Goal: Task Accomplishment & Management: Manage account settings

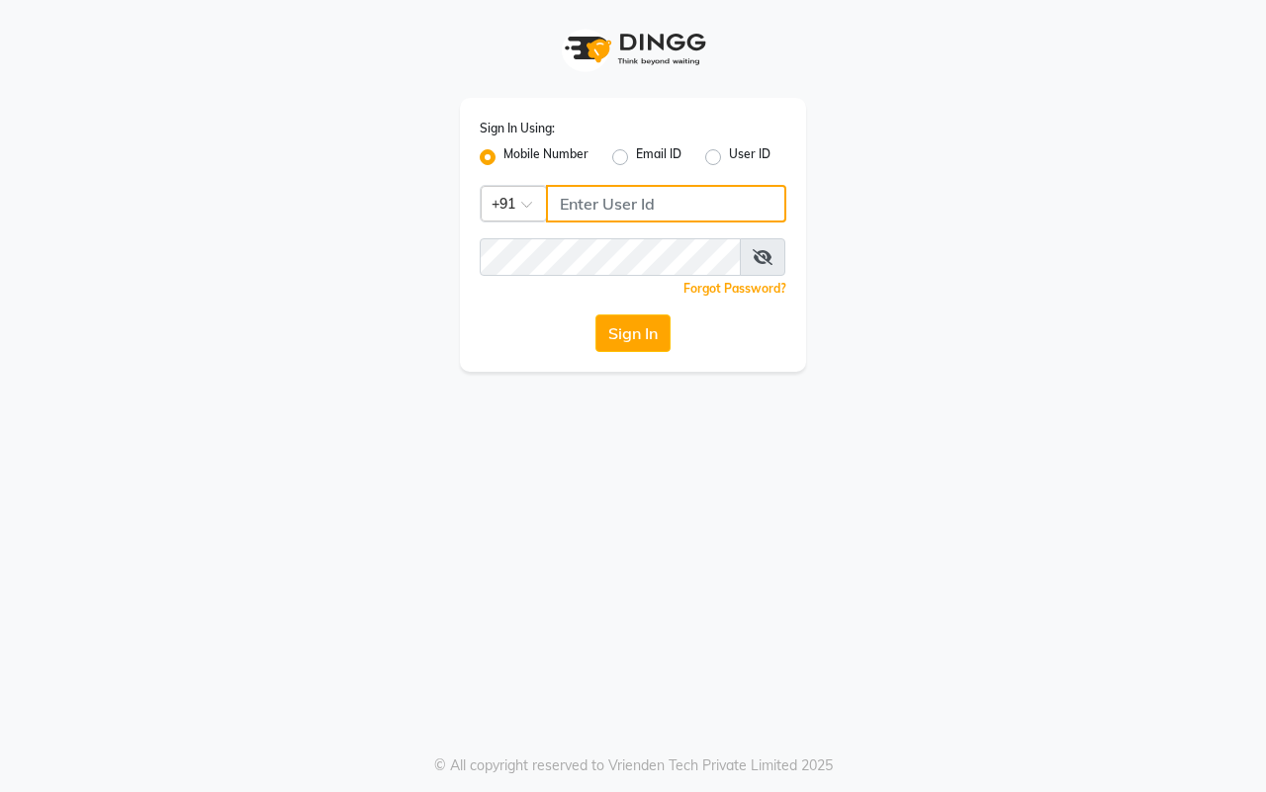
click at [603, 204] on input "Username" at bounding box center [666, 204] width 240 height 38
type input "9623982583"
click at [654, 347] on button "Sign In" at bounding box center [632, 334] width 75 height 38
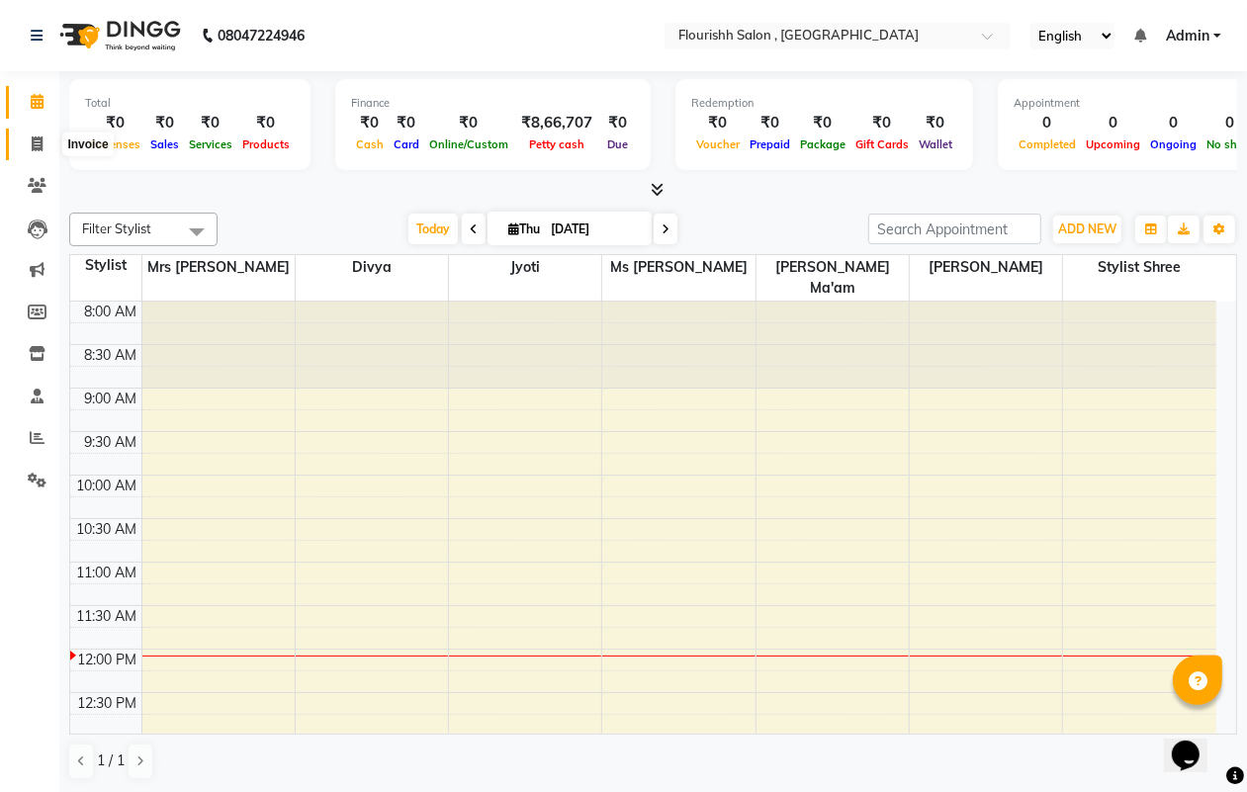
click at [36, 141] on icon at bounding box center [37, 144] width 11 height 15
select select "4182"
select select "service"
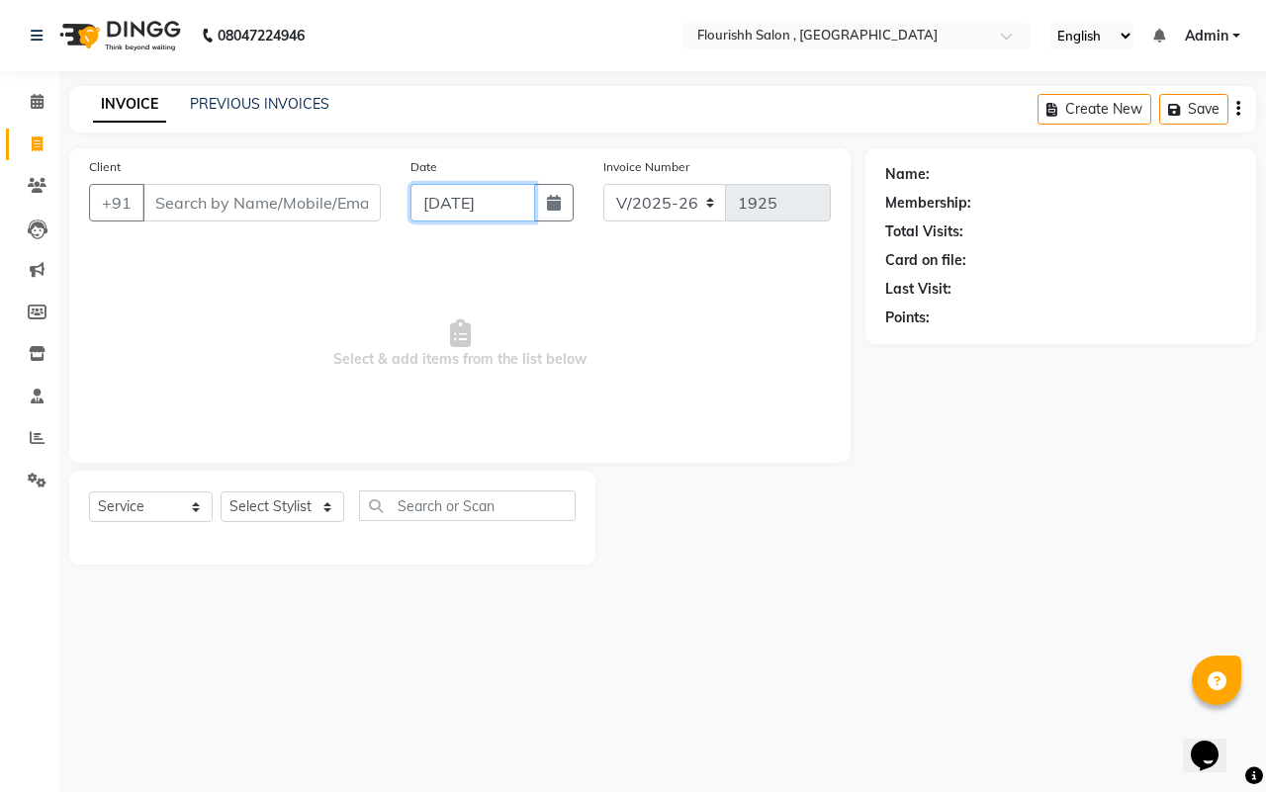
click at [440, 220] on input "[DATE]" at bounding box center [472, 203] width 125 height 38
select select "9"
select select "2025"
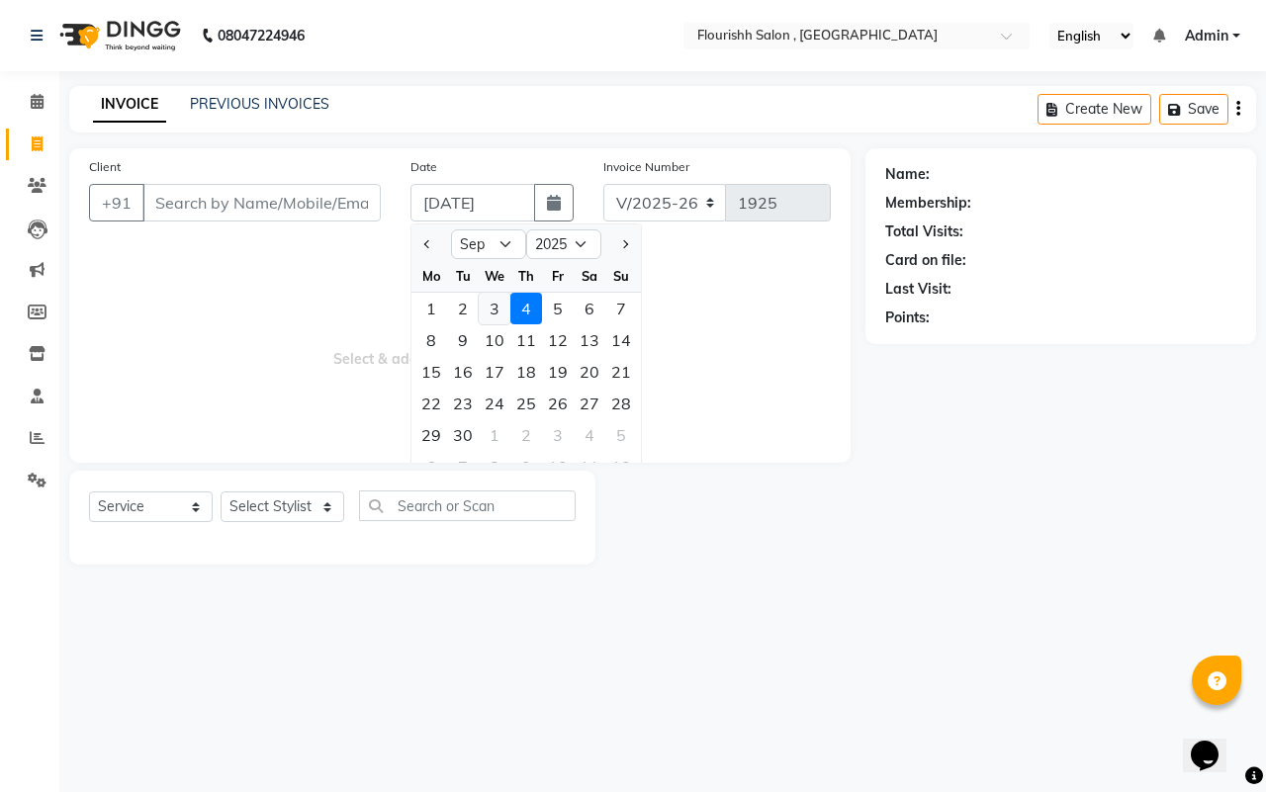
click at [490, 295] on div "3" at bounding box center [495, 309] width 32 height 32
type input "[DATE]"
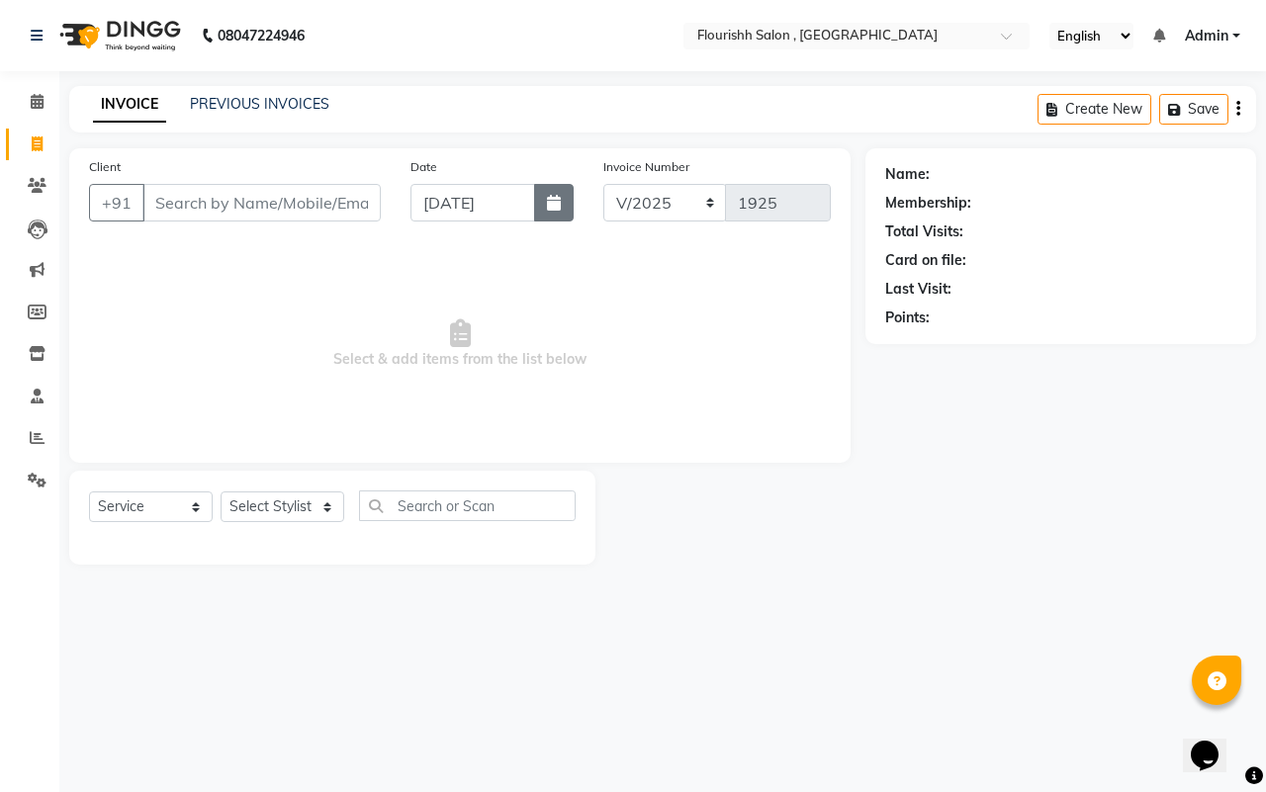
click at [555, 200] on icon "button" at bounding box center [554, 203] width 14 height 16
select select "9"
select select "2025"
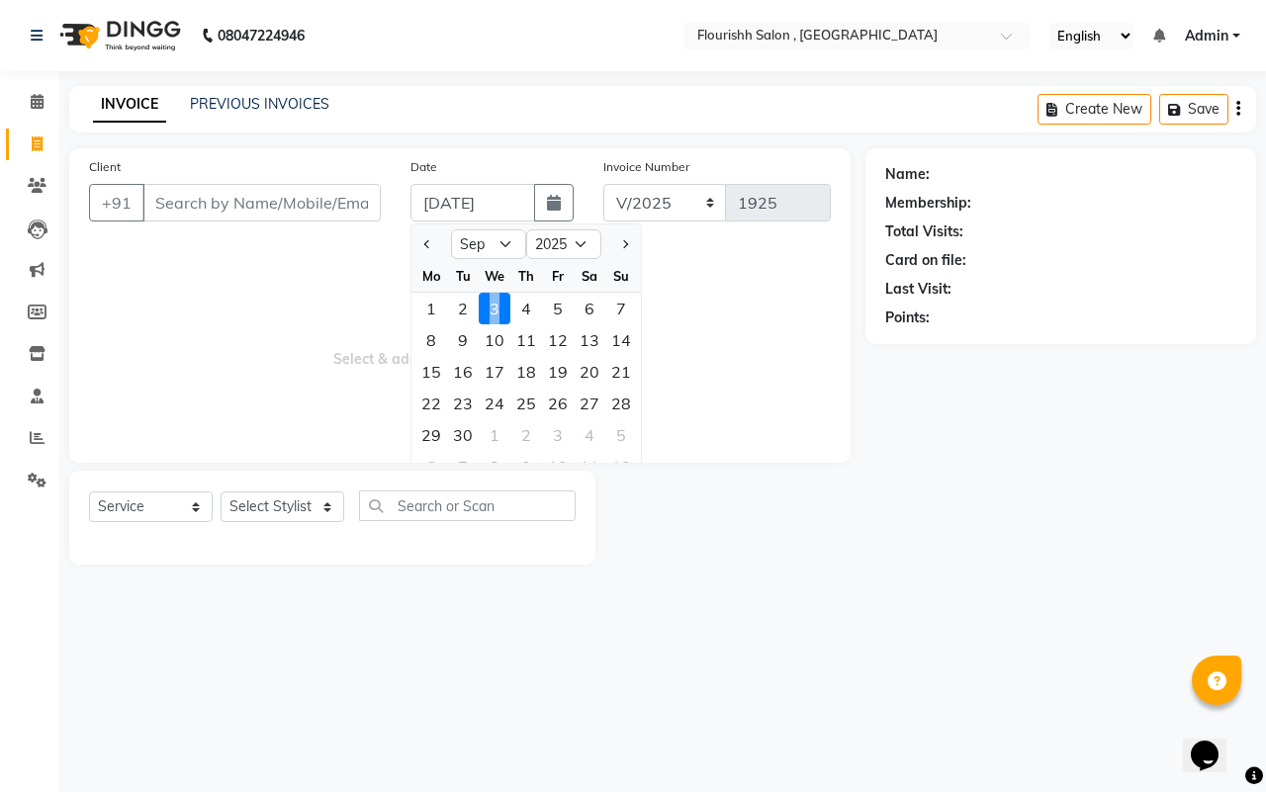
click at [500, 309] on div "3" at bounding box center [495, 309] width 32 height 32
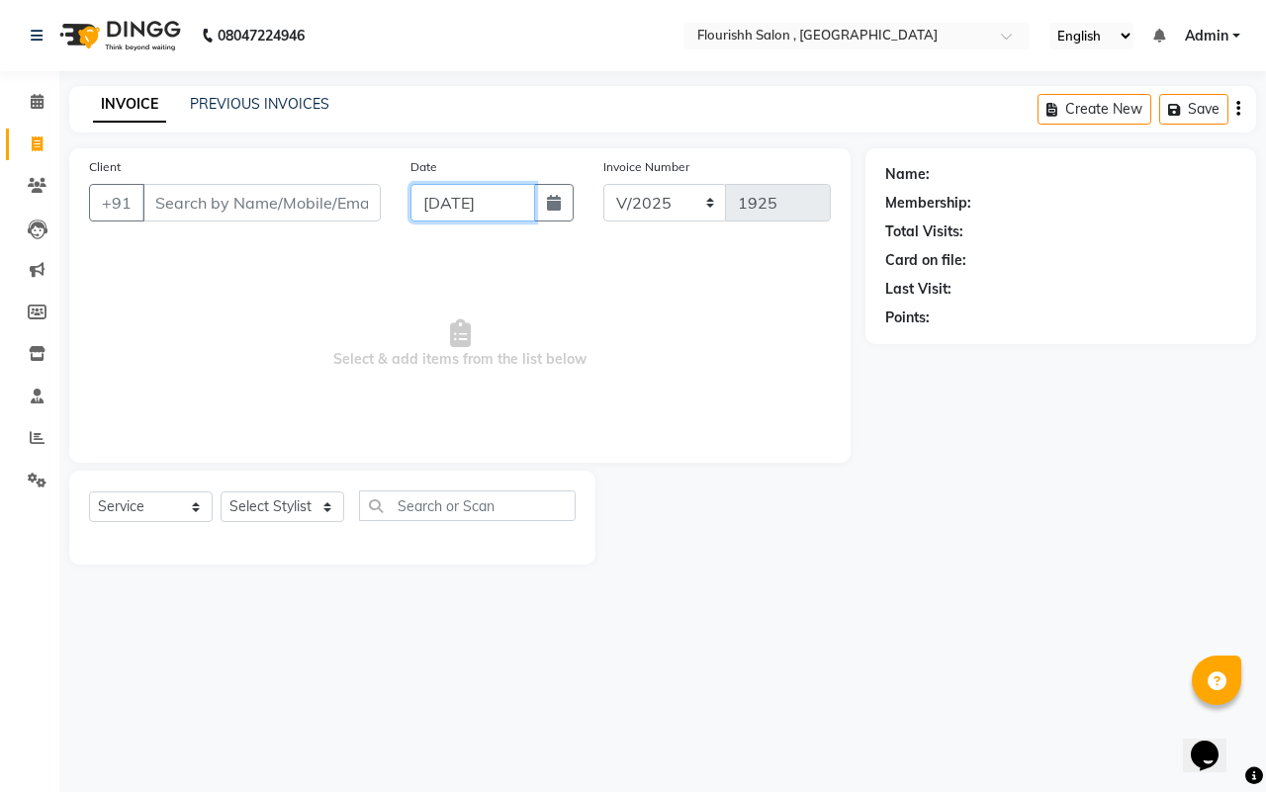
click at [457, 205] on input "[DATE]" at bounding box center [472, 203] width 125 height 38
select select "9"
select select "2025"
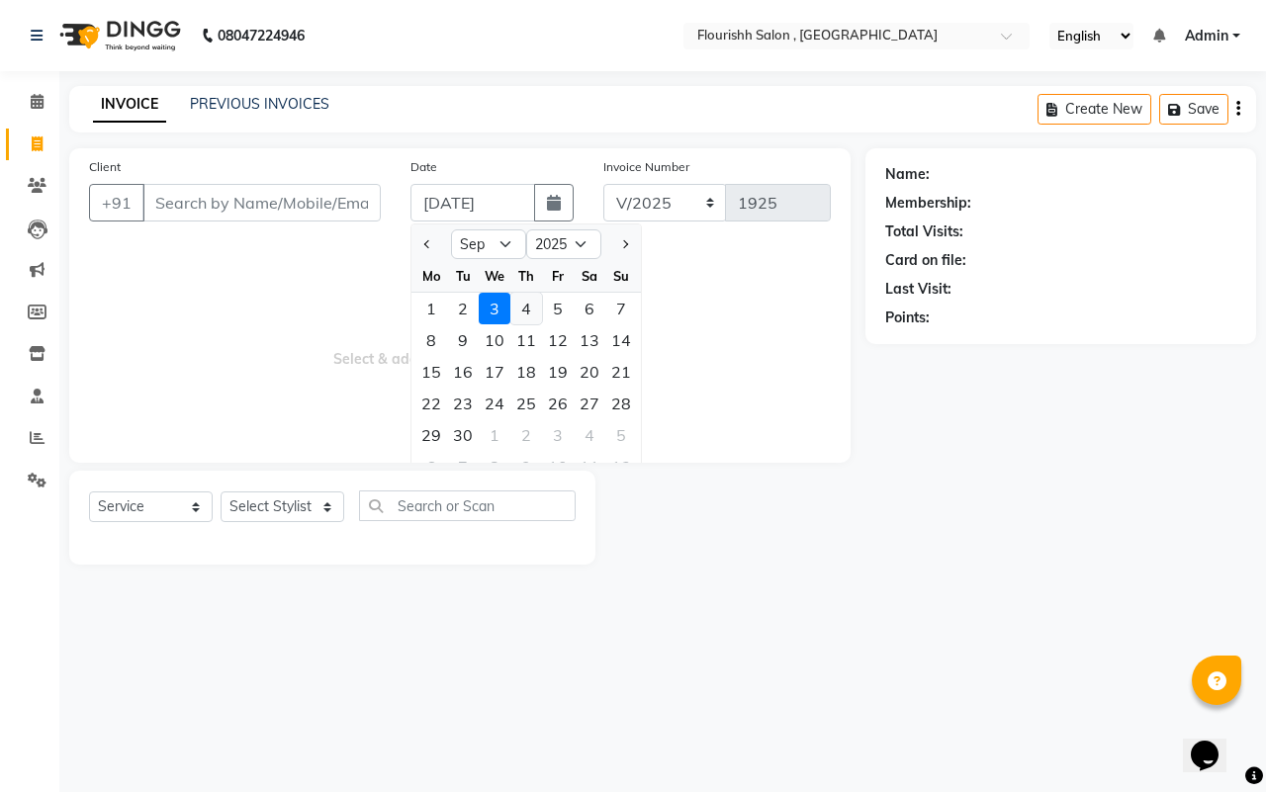
click at [525, 307] on div "4" at bounding box center [526, 309] width 32 height 32
type input "[DATE]"
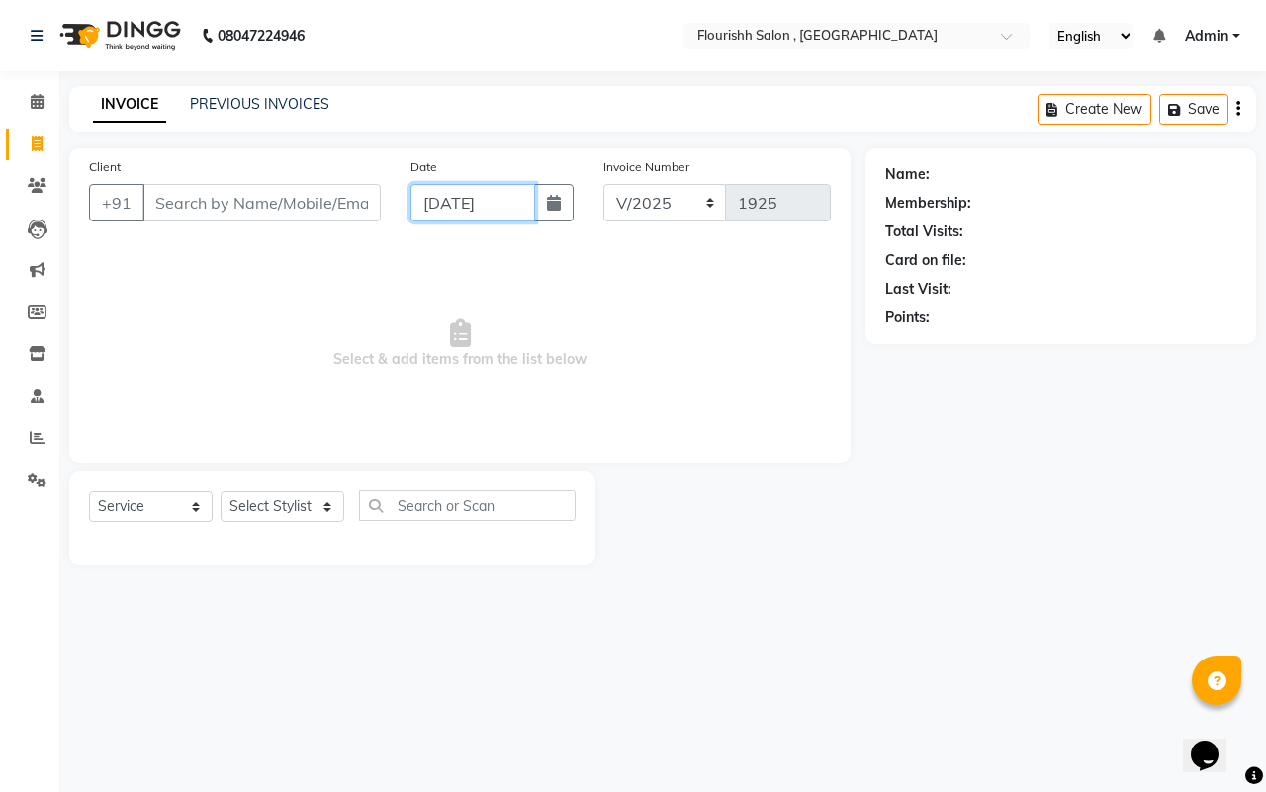
click at [452, 206] on input "[DATE]" at bounding box center [472, 203] width 125 height 38
select select "9"
select select "2025"
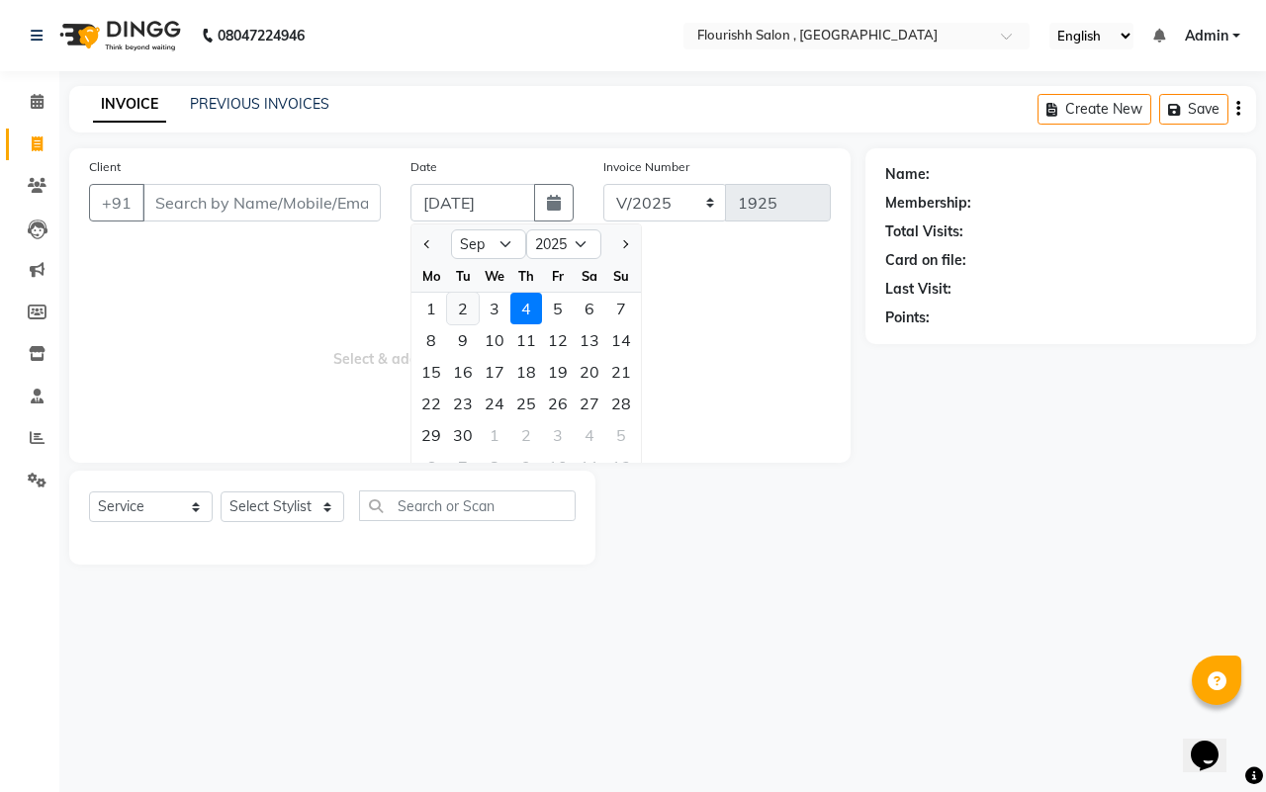
click at [455, 300] on div "2" at bounding box center [463, 309] width 32 height 32
type input "[DATE]"
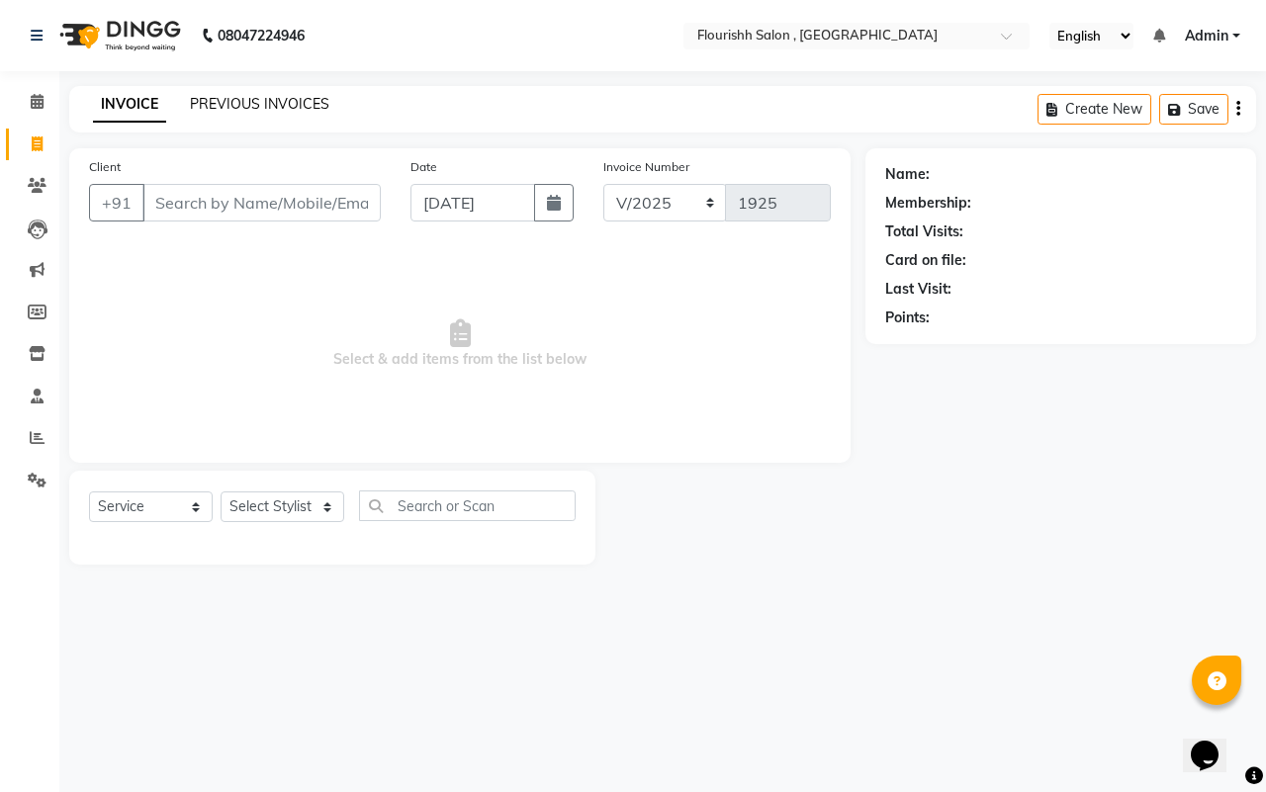
click at [269, 104] on link "PREVIOUS INVOICES" at bounding box center [259, 104] width 139 height 18
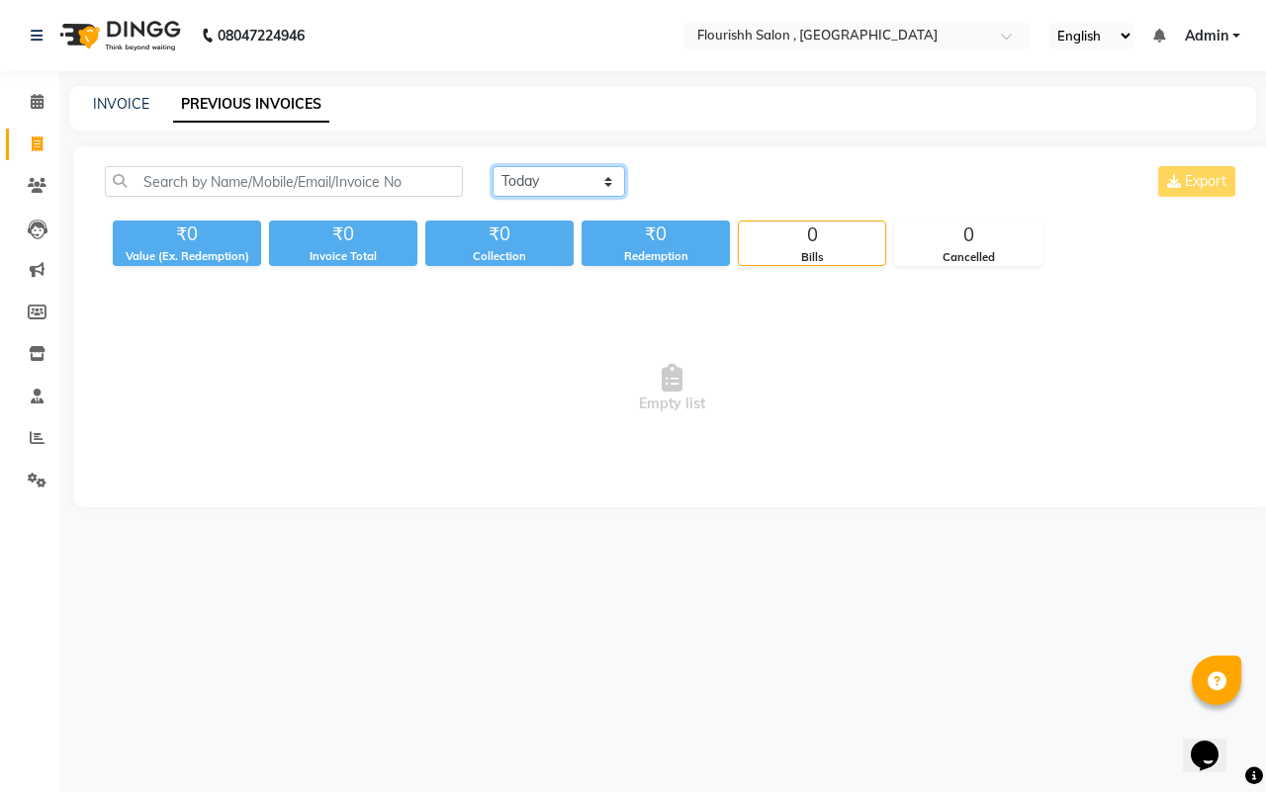
click at [531, 178] on select "[DATE] [DATE] Custom Range" at bounding box center [559, 181] width 133 height 31
click at [493, 166] on select "[DATE] [DATE] Custom Range" at bounding box center [559, 181] width 133 height 31
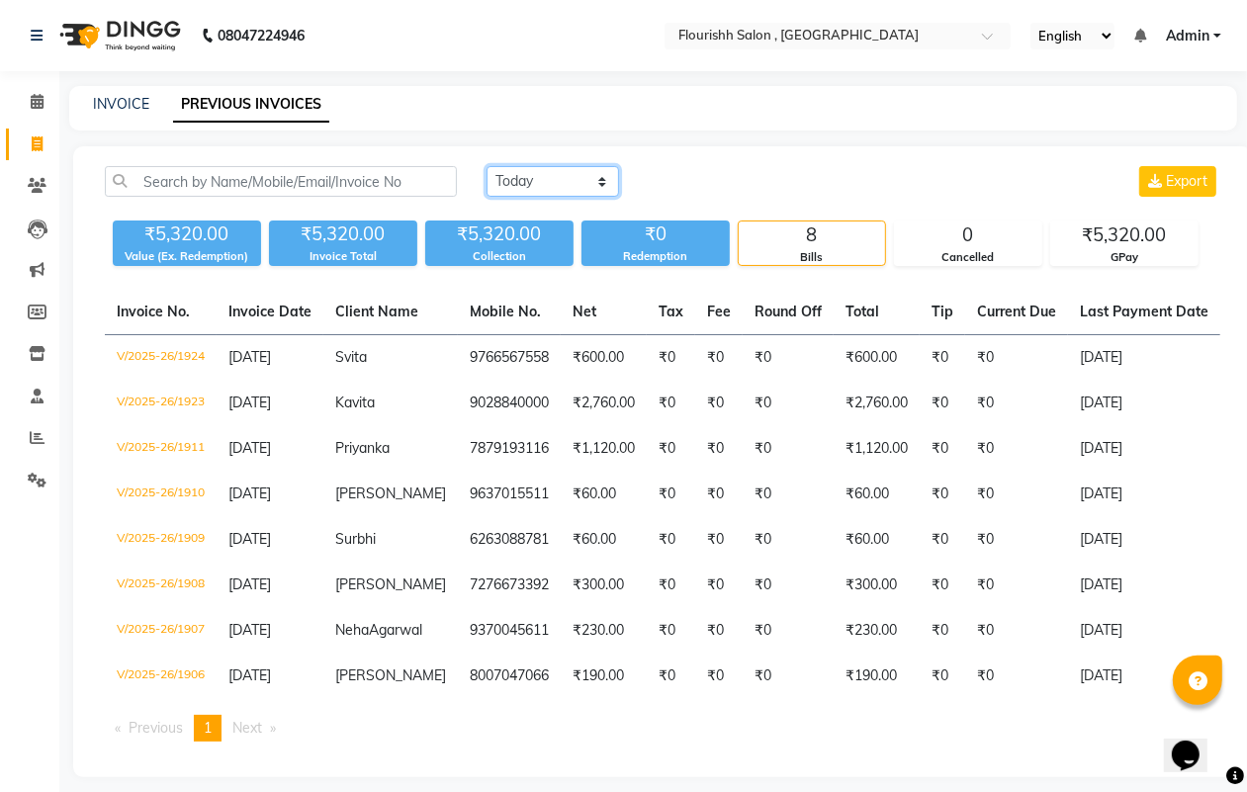
click at [525, 180] on select "[DATE] [DATE] Custom Range" at bounding box center [553, 181] width 133 height 31
select select "range"
click at [487, 166] on select "[DATE] [DATE] Custom Range" at bounding box center [553, 181] width 133 height 31
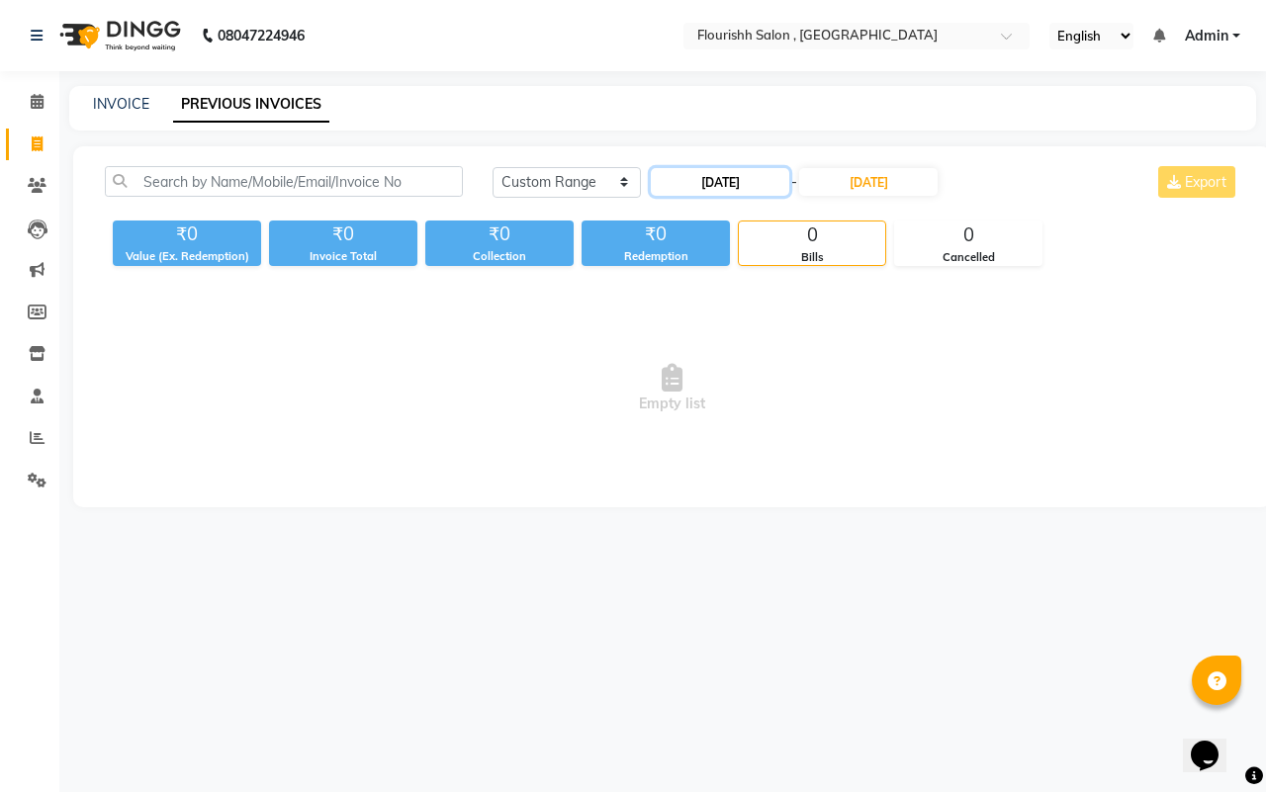
click at [739, 191] on input "[DATE]" at bounding box center [720, 182] width 138 height 28
select select "9"
select select "2025"
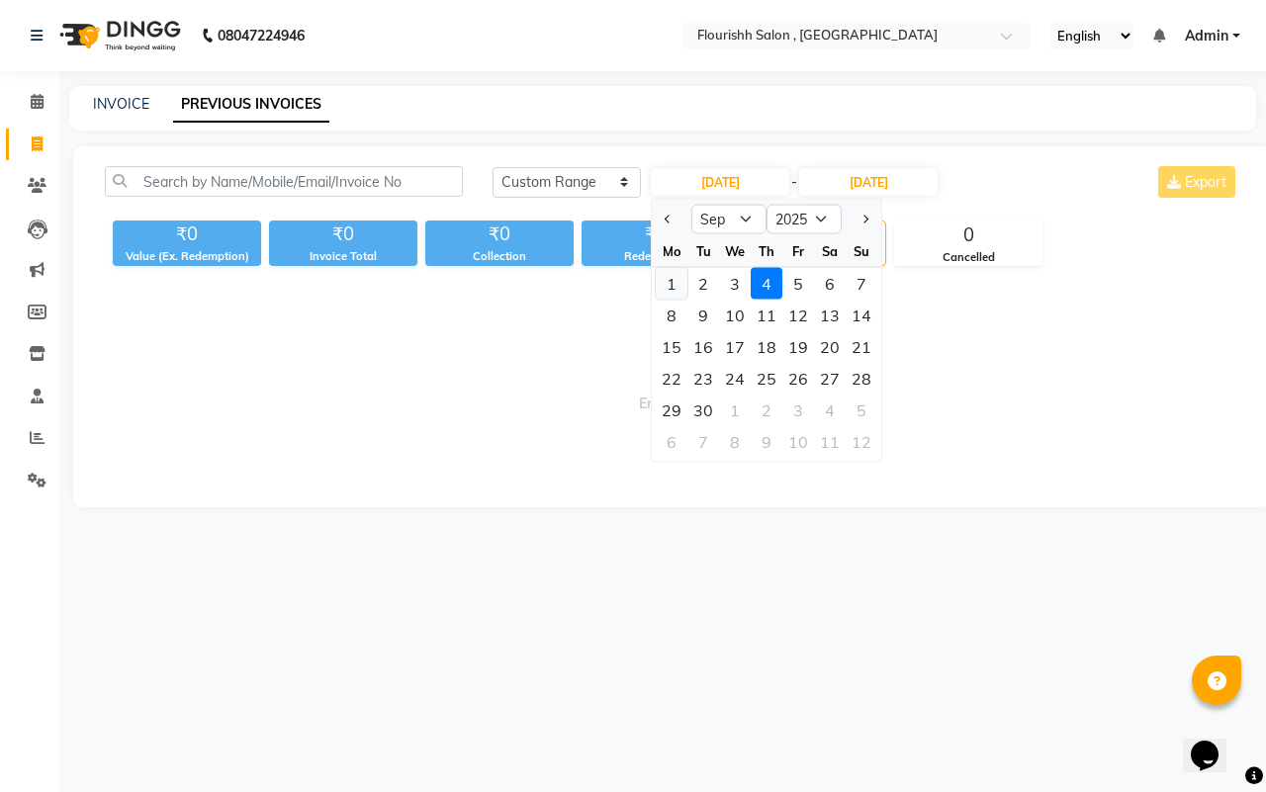
click at [665, 282] on div "1" at bounding box center [672, 284] width 32 height 32
type input "[DATE]"
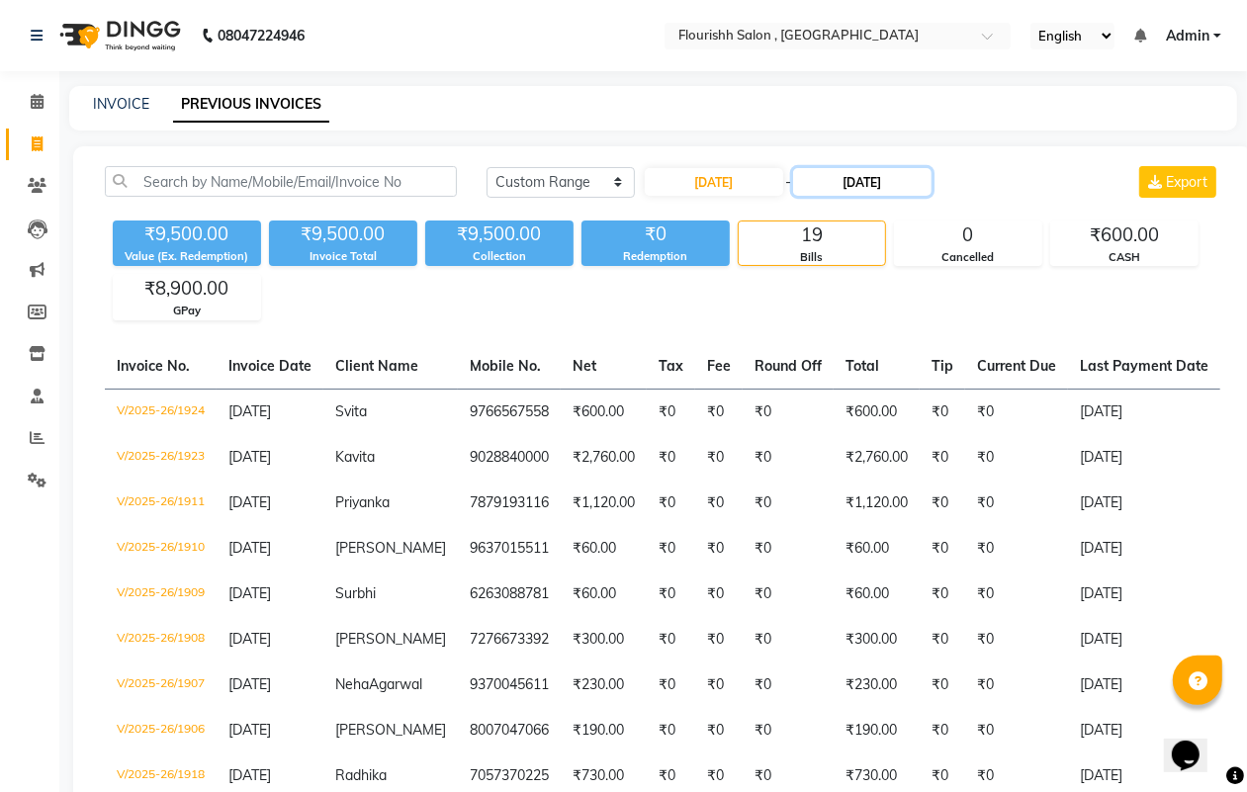
click at [861, 193] on input "[DATE]" at bounding box center [862, 182] width 138 height 28
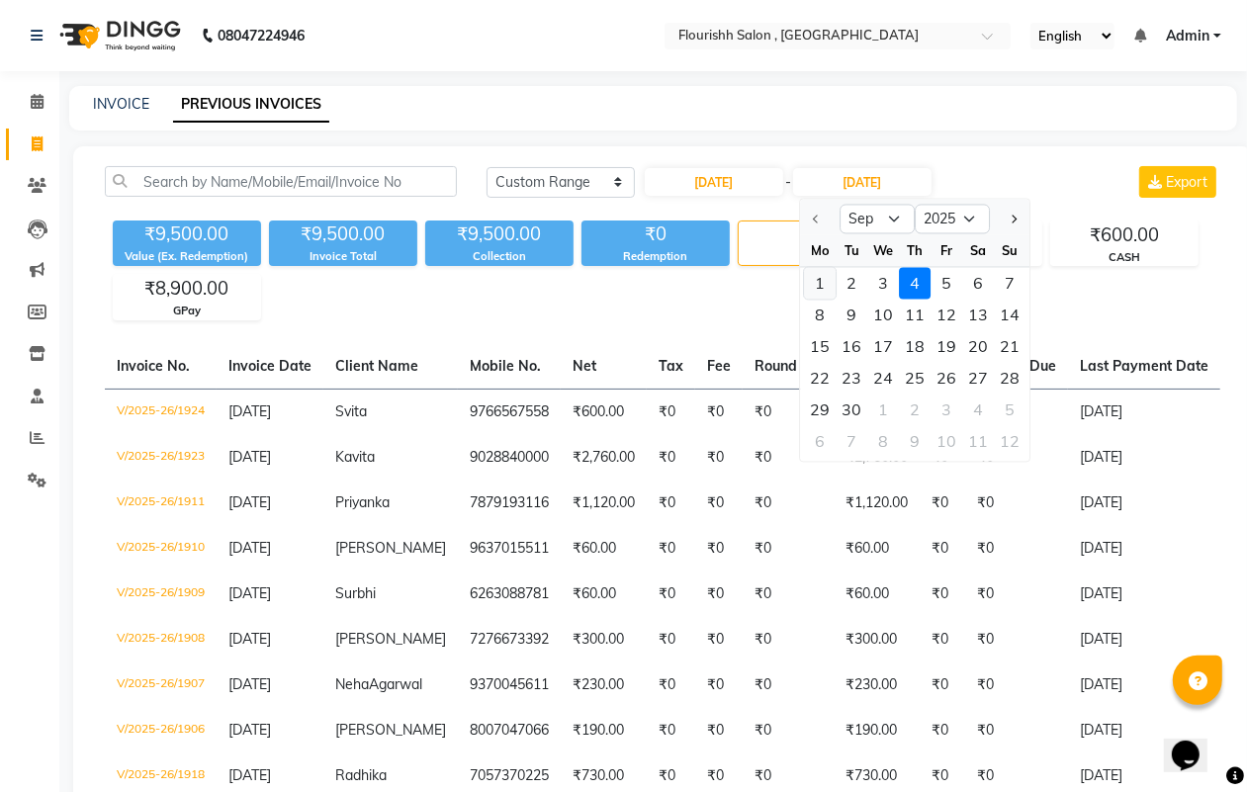
click at [813, 268] on div "1" at bounding box center [820, 284] width 32 height 32
type input "[DATE]"
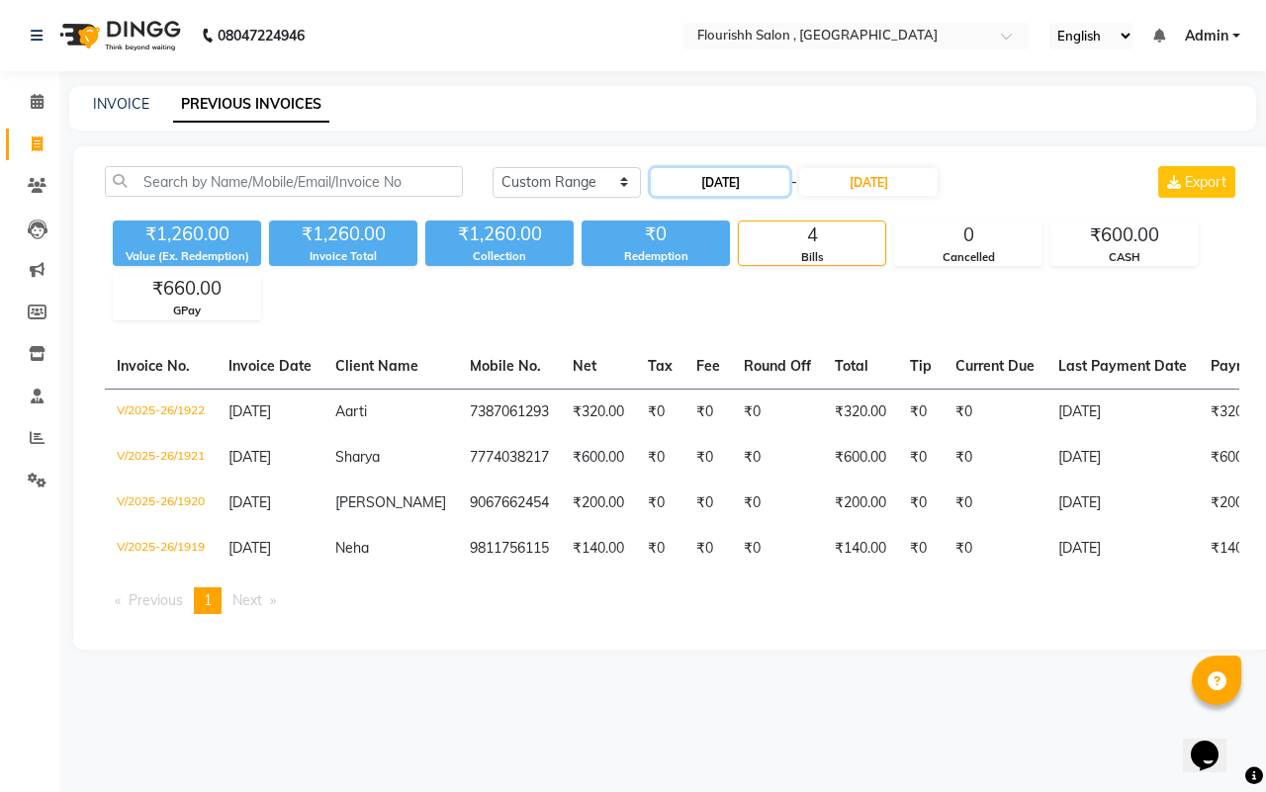
click at [702, 178] on input "[DATE]" at bounding box center [720, 182] width 138 height 28
select select "9"
select select "2025"
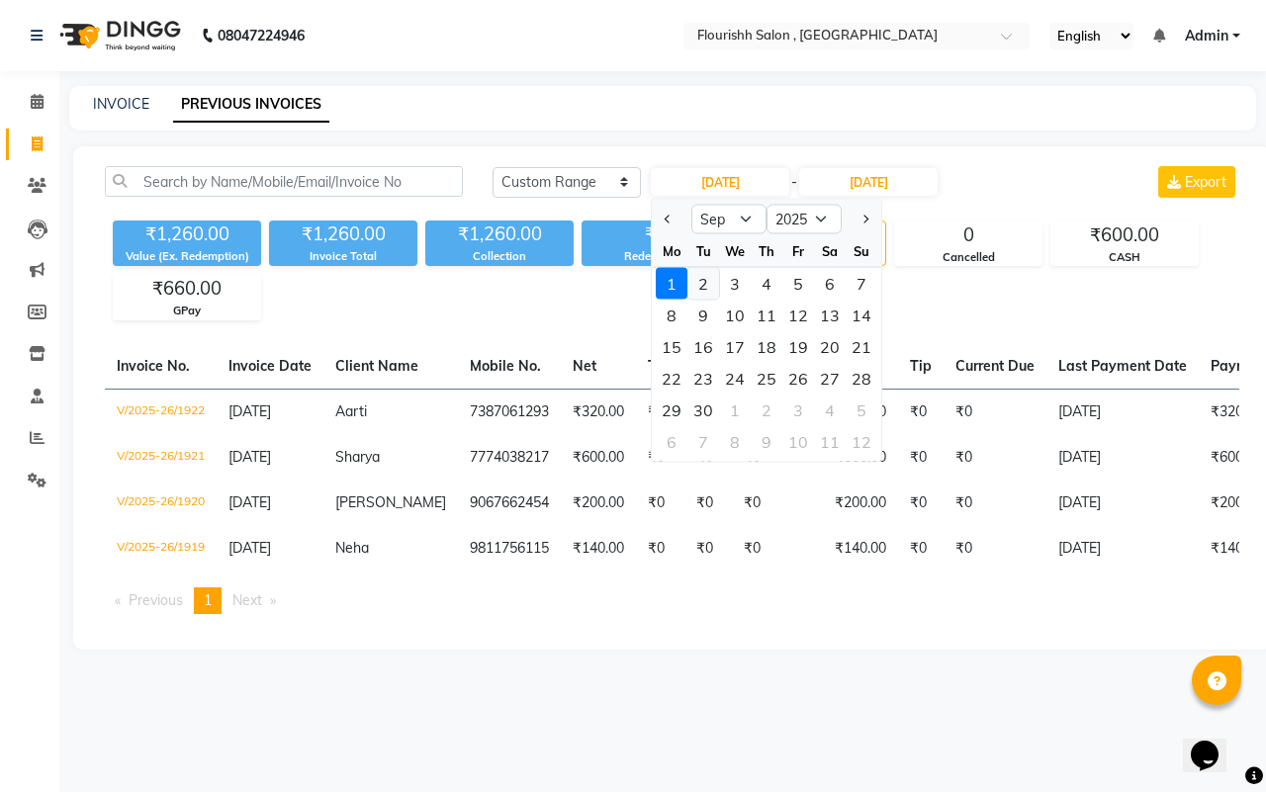
click at [693, 268] on div "2" at bounding box center [703, 284] width 32 height 32
type input "[DATE]"
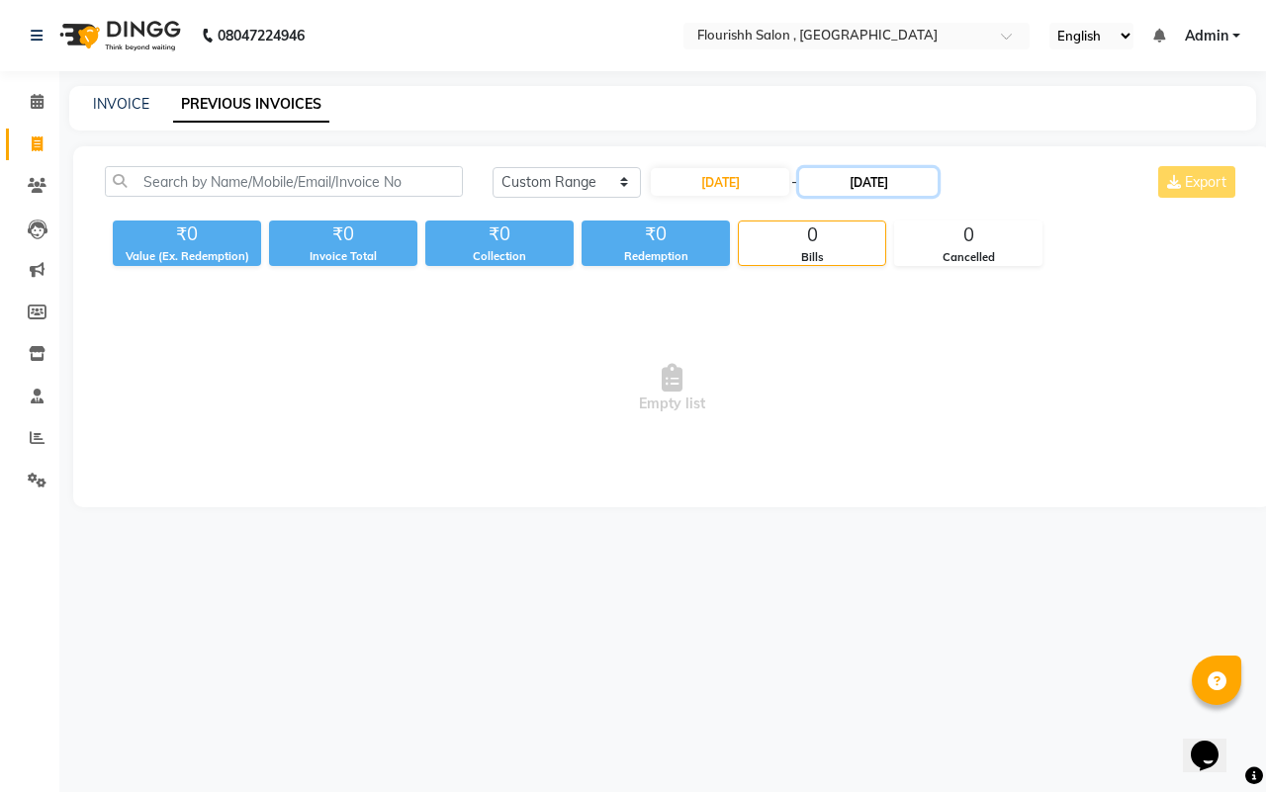
click at [866, 171] on input "[DATE]" at bounding box center [868, 182] width 138 height 28
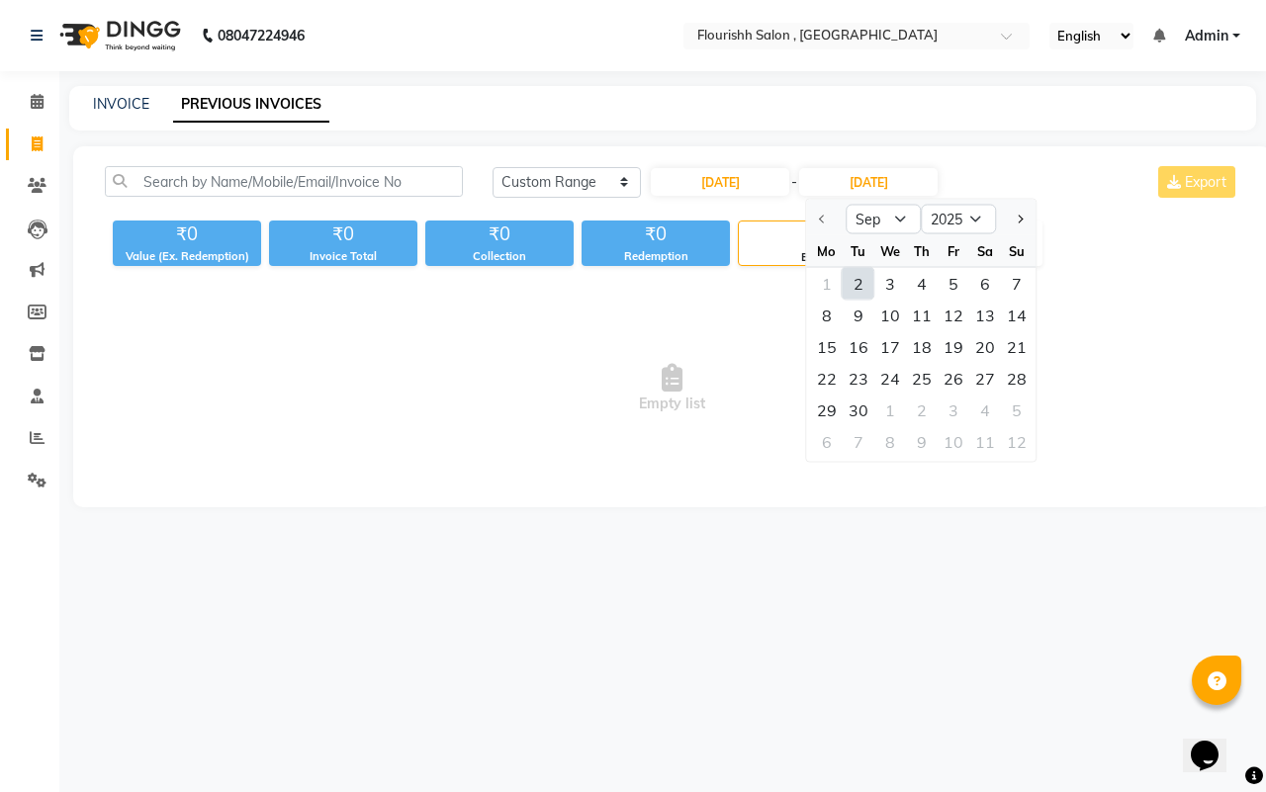
click at [865, 292] on div "2" at bounding box center [859, 284] width 32 height 32
type input "[DATE]"
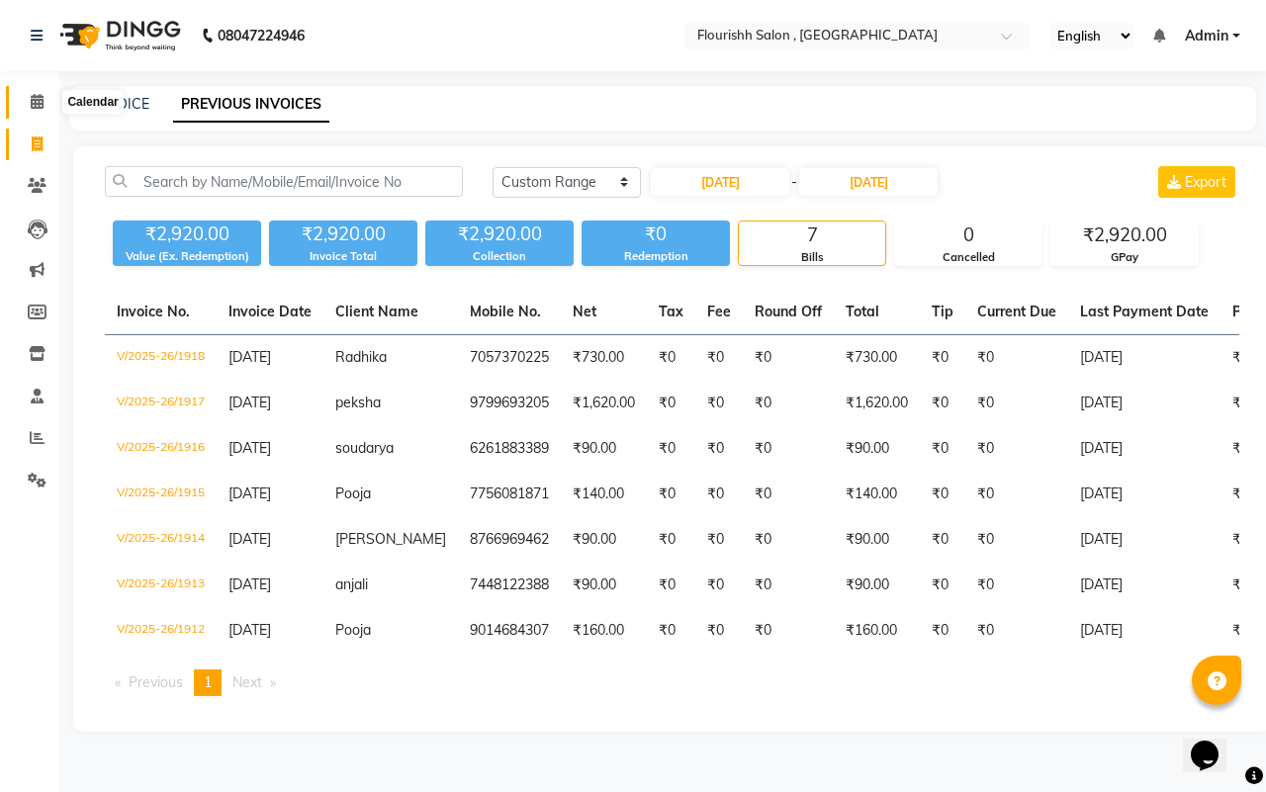
click at [35, 96] on icon at bounding box center [37, 101] width 13 height 15
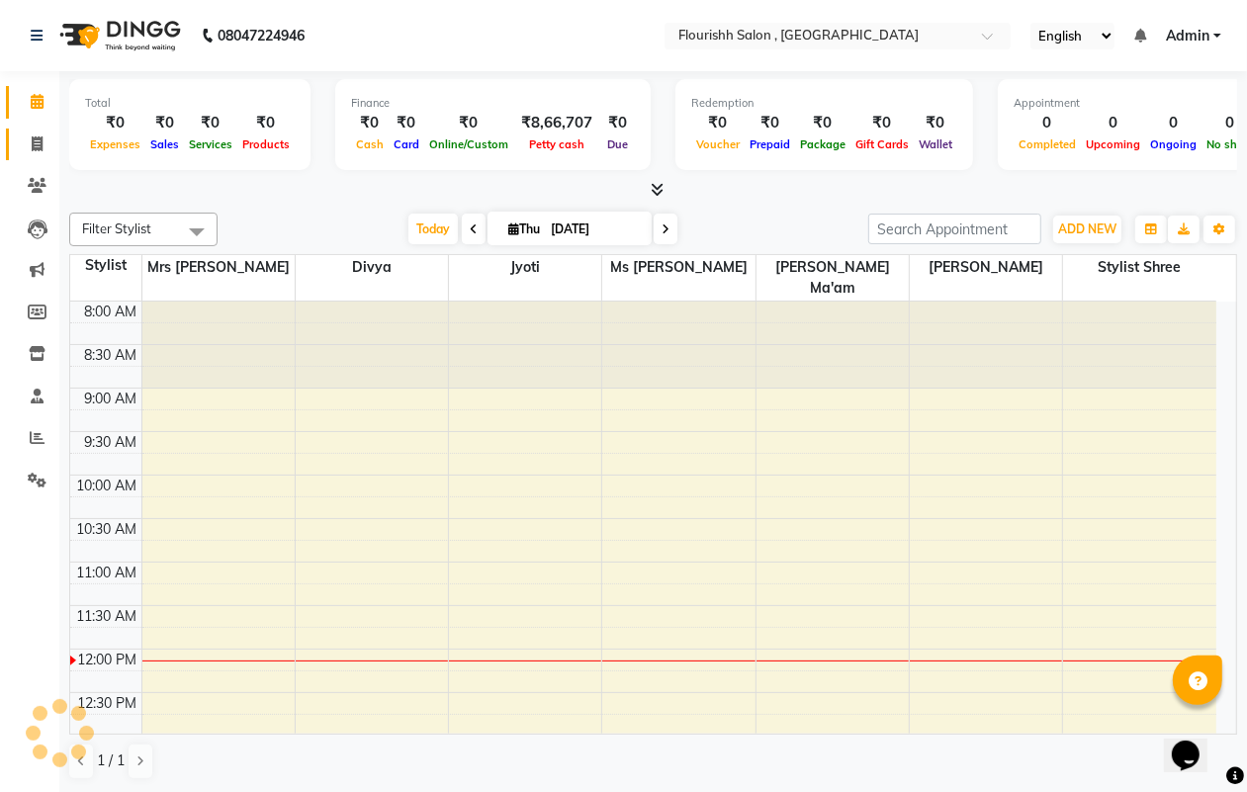
click at [35, 137] on icon at bounding box center [37, 144] width 11 height 15
select select "service"
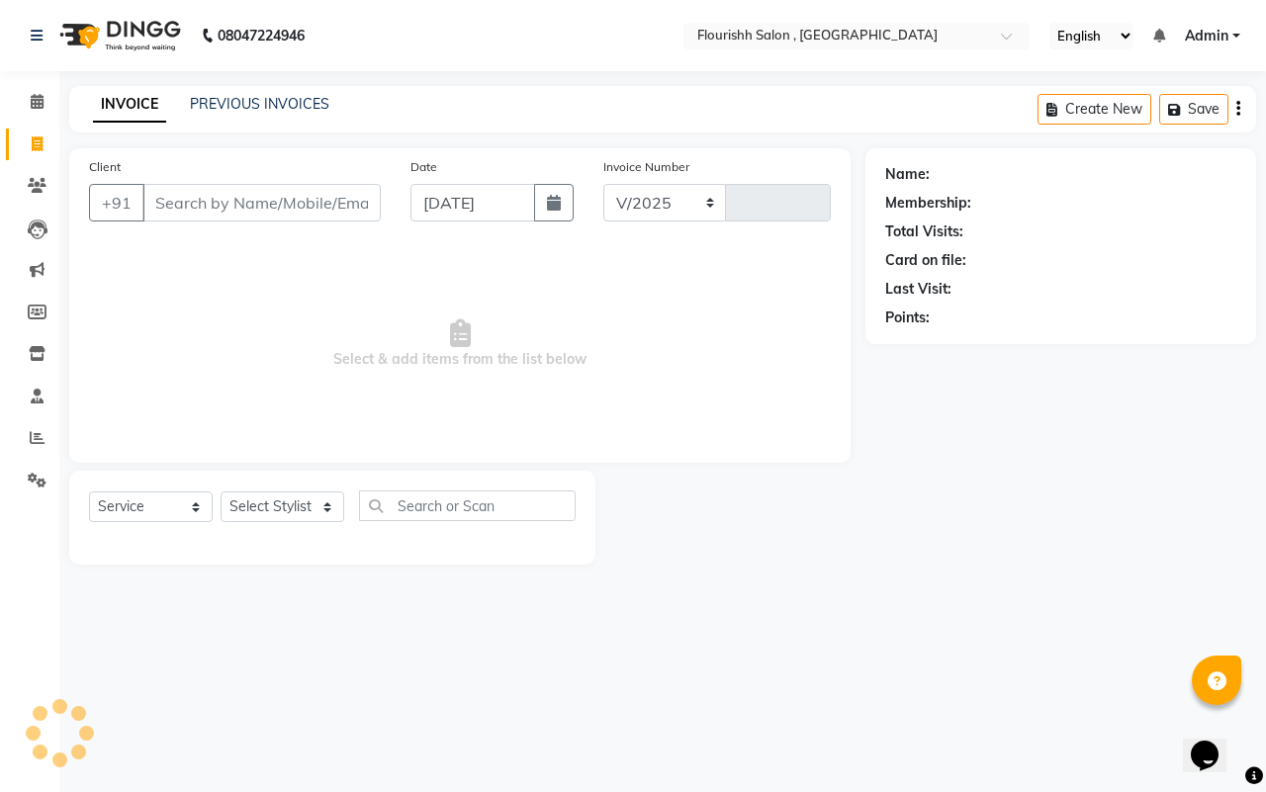
select select "4182"
type input "1925"
click at [211, 186] on input "Client" at bounding box center [261, 203] width 238 height 38
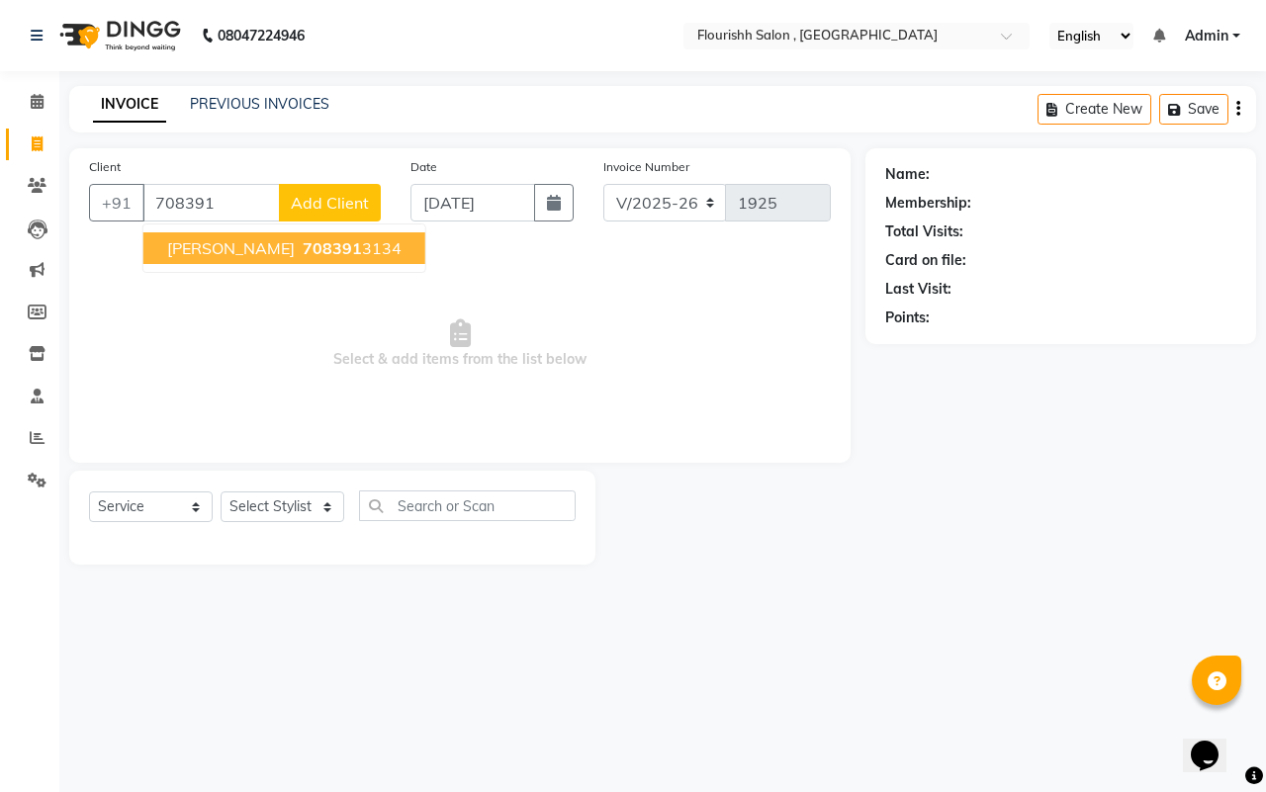
click at [169, 242] on span "[PERSON_NAME]" at bounding box center [231, 248] width 128 height 20
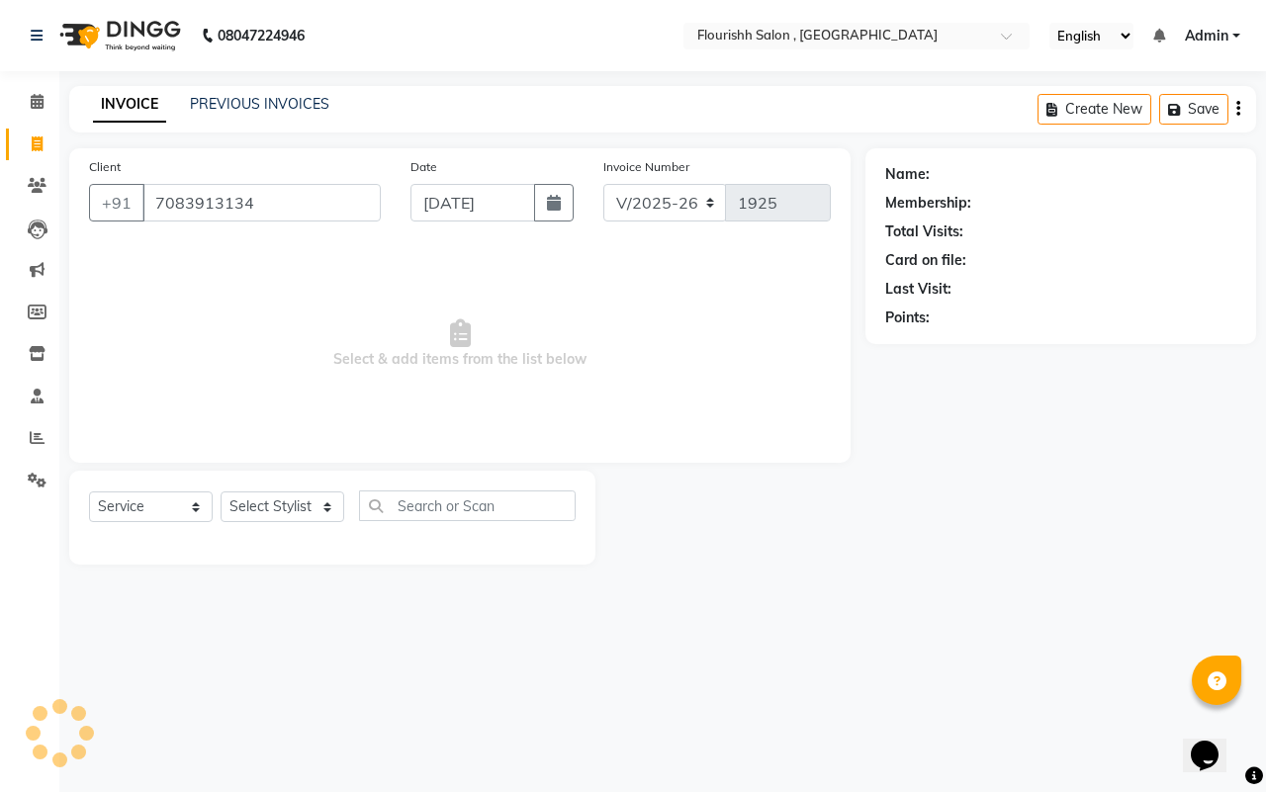
type input "7083913134"
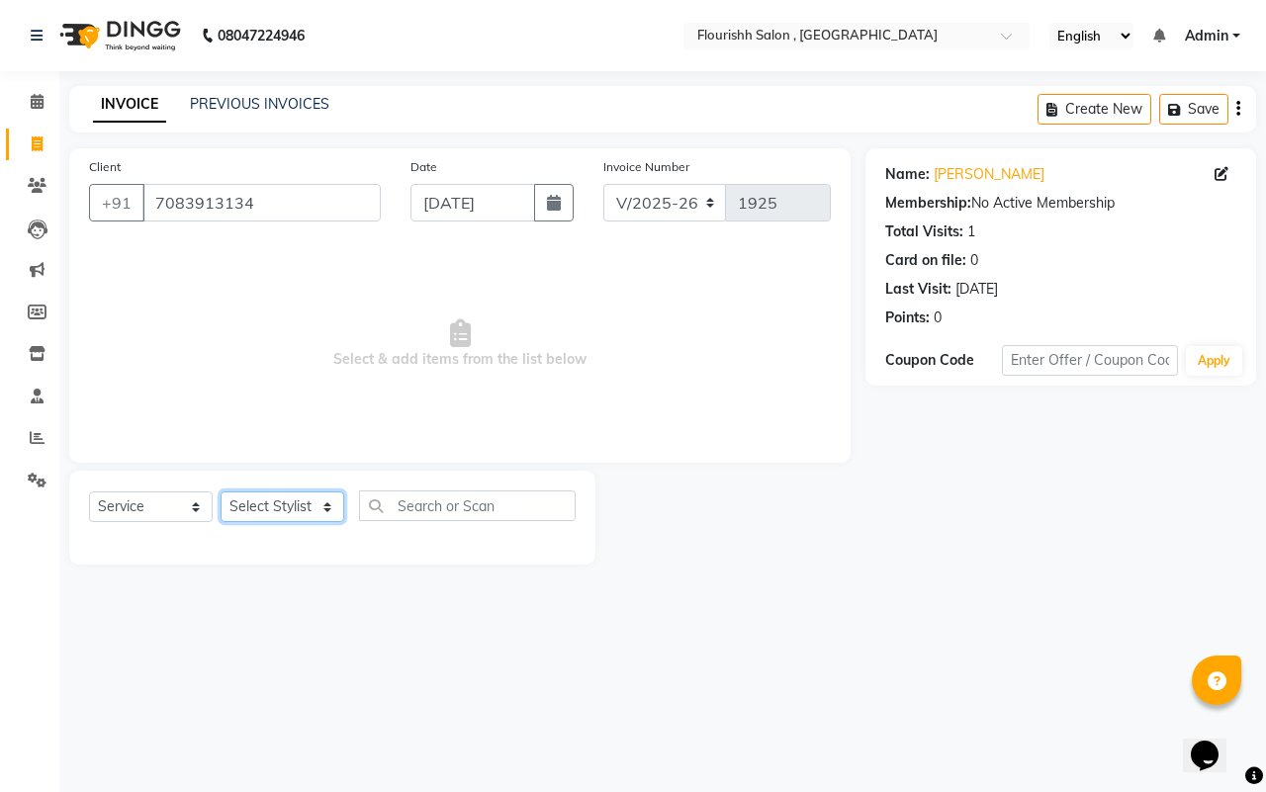
click at [257, 502] on select "Select Stylist [PERSON_NAME] jyoti Manager Mrs [PERSON_NAME] Ms [PERSON_NAME] […" at bounding box center [283, 507] width 124 height 31
select select "83358"
click at [221, 492] on select "Select Stylist [PERSON_NAME] jyoti Manager Mrs [PERSON_NAME] Ms [PERSON_NAME] […" at bounding box center [283, 507] width 124 height 31
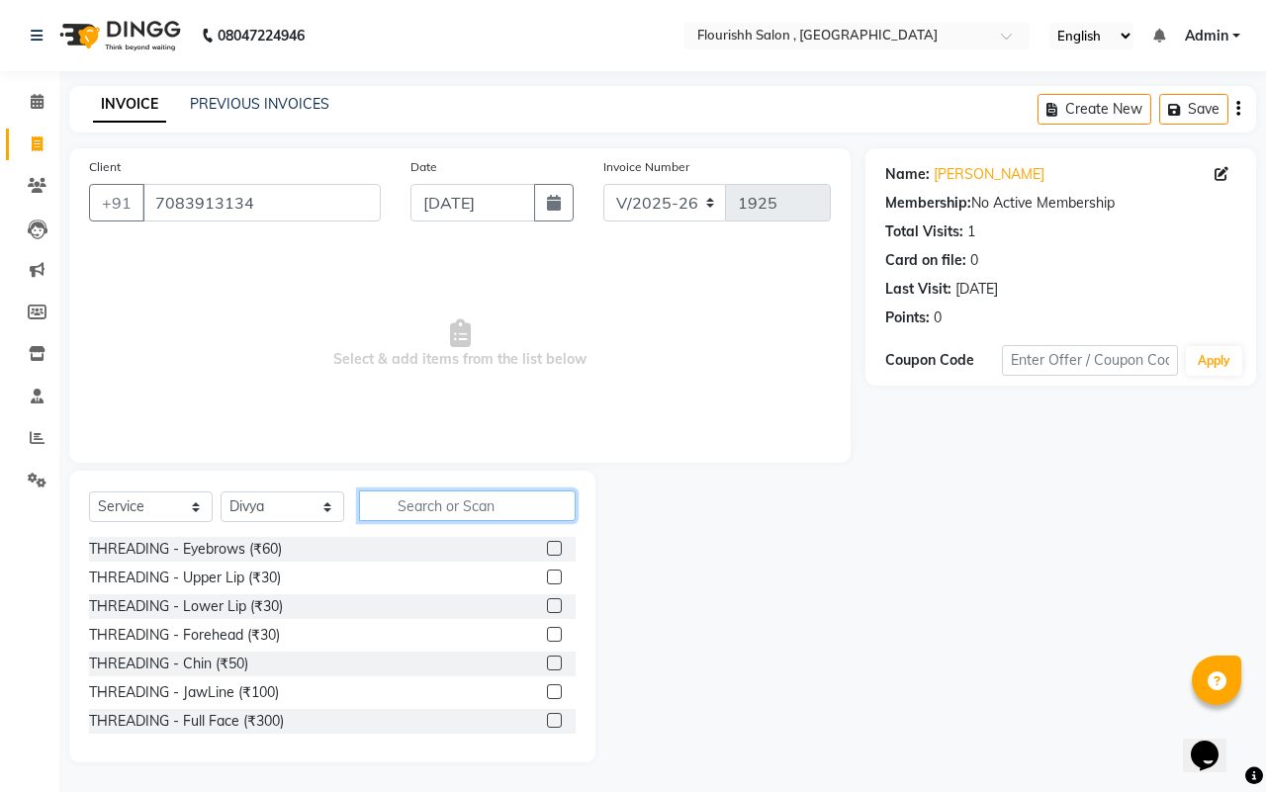
click at [452, 504] on input "text" at bounding box center [467, 506] width 217 height 31
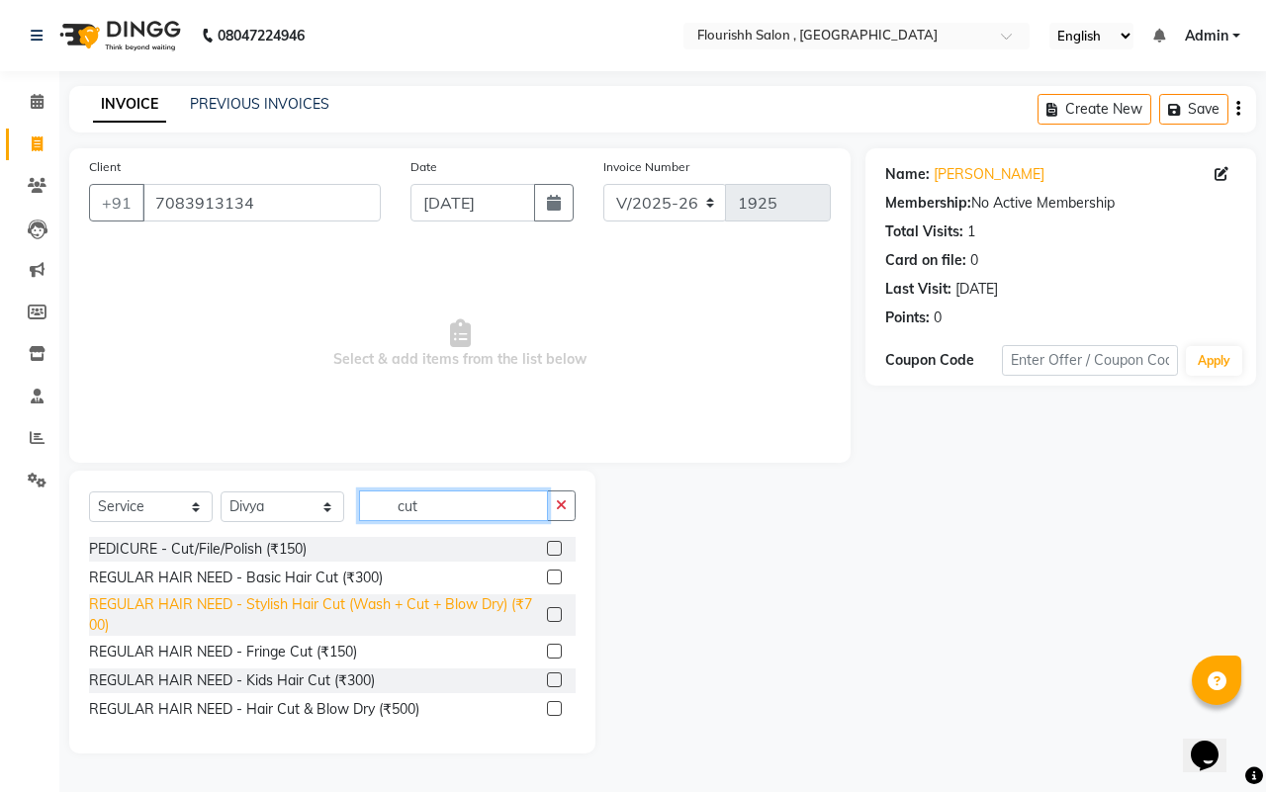
type input "cut"
click at [218, 615] on div "REGULAR HAIR NEED - Stylish Hair Cut (Wash + Cut + Blow Dry) (₹700)" at bounding box center [314, 615] width 450 height 42
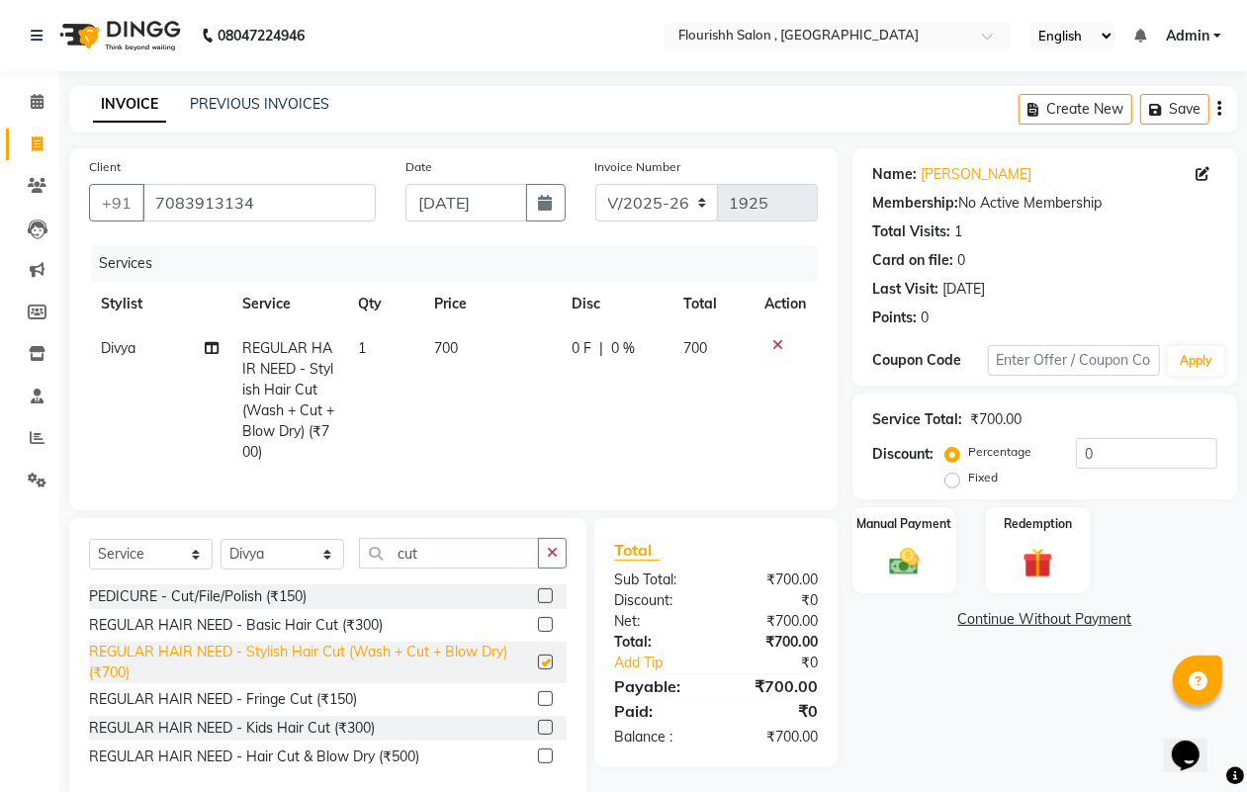
checkbox input "false"
click at [442, 344] on span "700" at bounding box center [446, 348] width 24 height 18
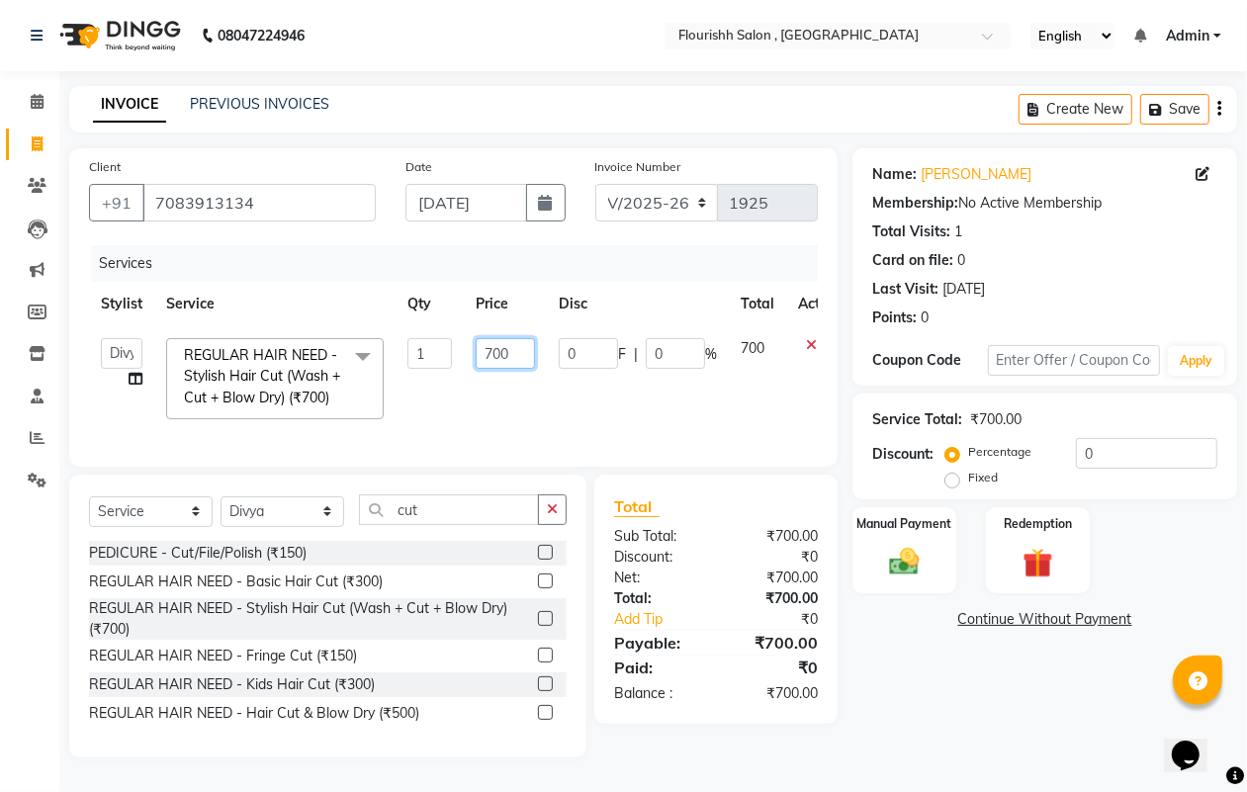
click at [491, 348] on input "700" at bounding box center [505, 353] width 59 height 31
type input "600"
click at [923, 560] on img at bounding box center [903, 562] width 49 height 36
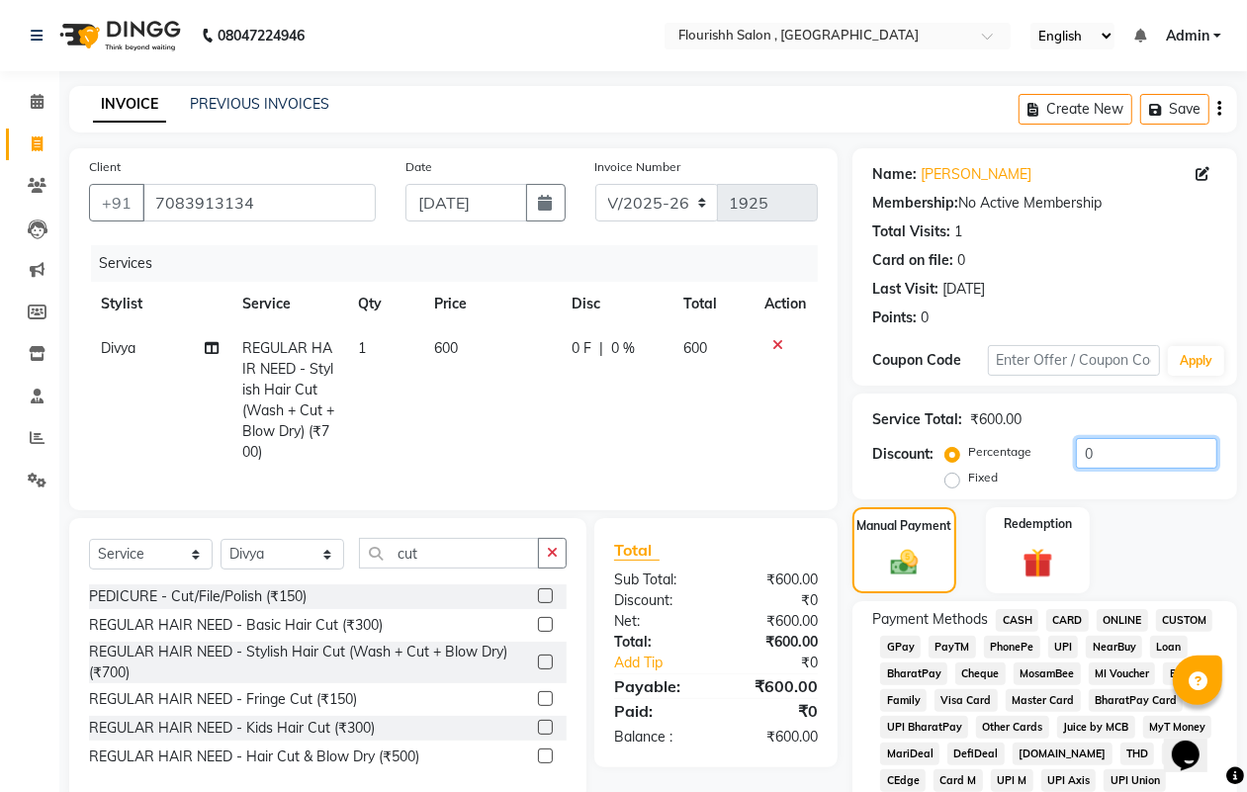
drag, startPoint x: 1175, startPoint y: 446, endPoint x: 1203, endPoint y: 446, distance: 27.7
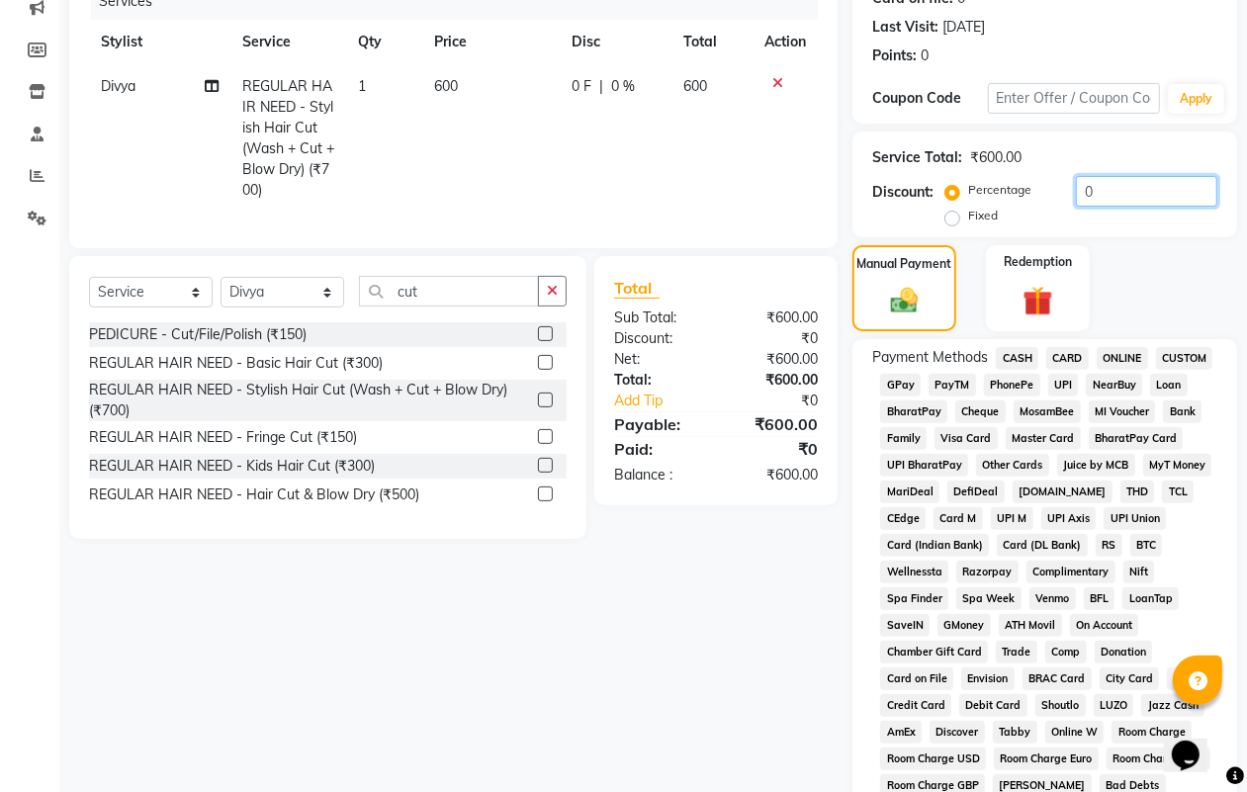
scroll to position [278, 0]
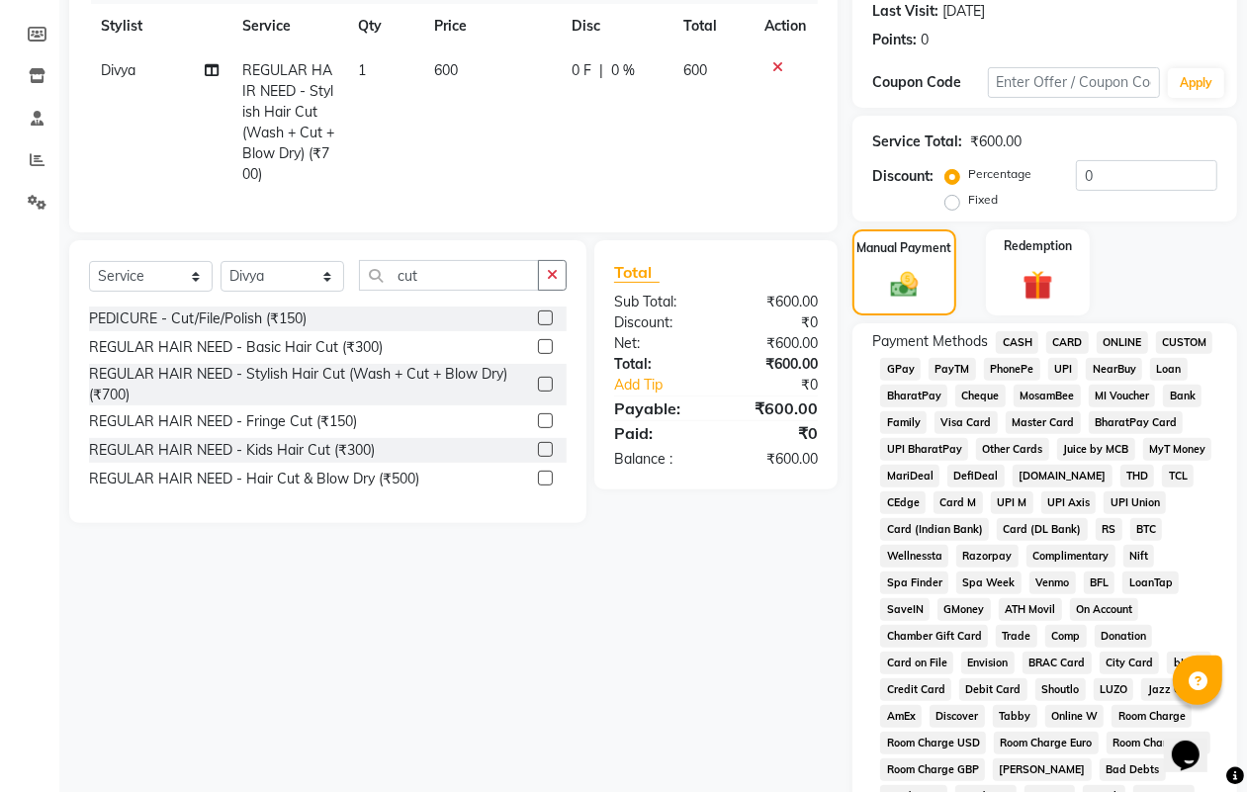
click at [900, 361] on span "GPay" at bounding box center [900, 369] width 41 height 23
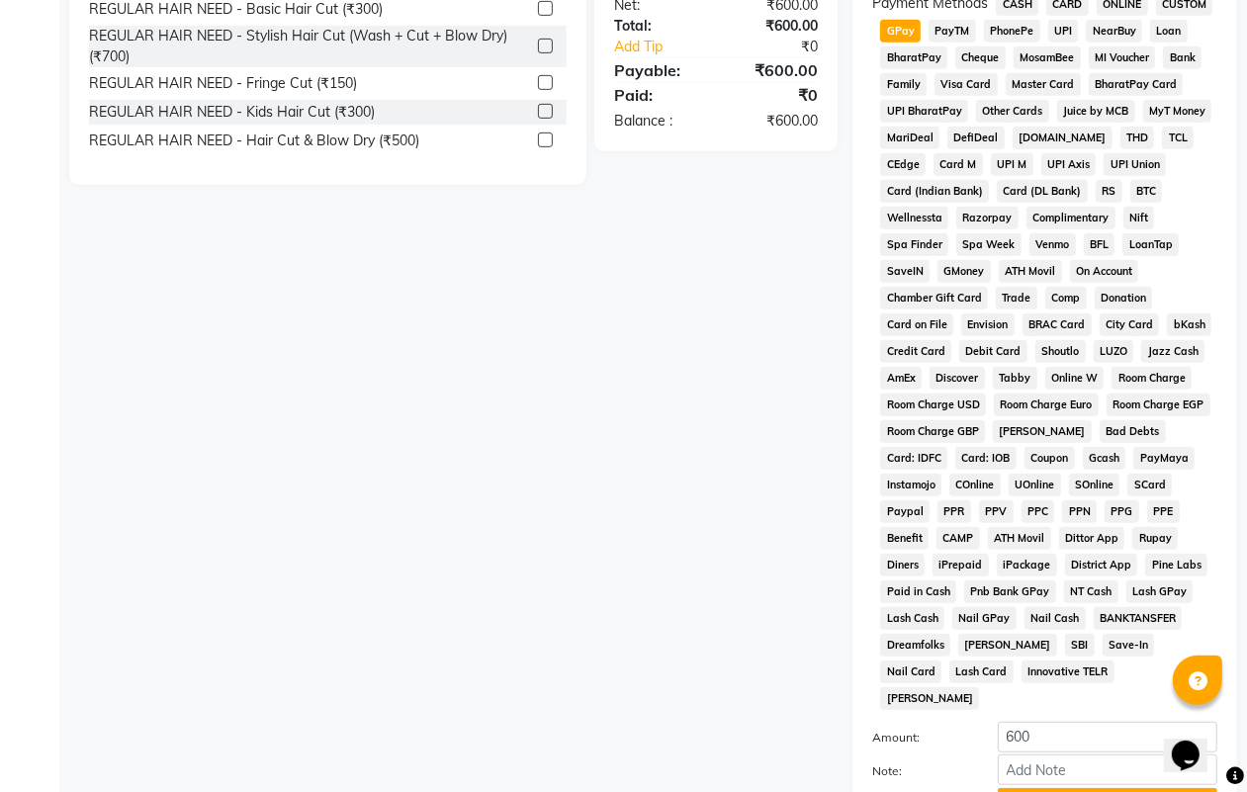
scroll to position [767, 0]
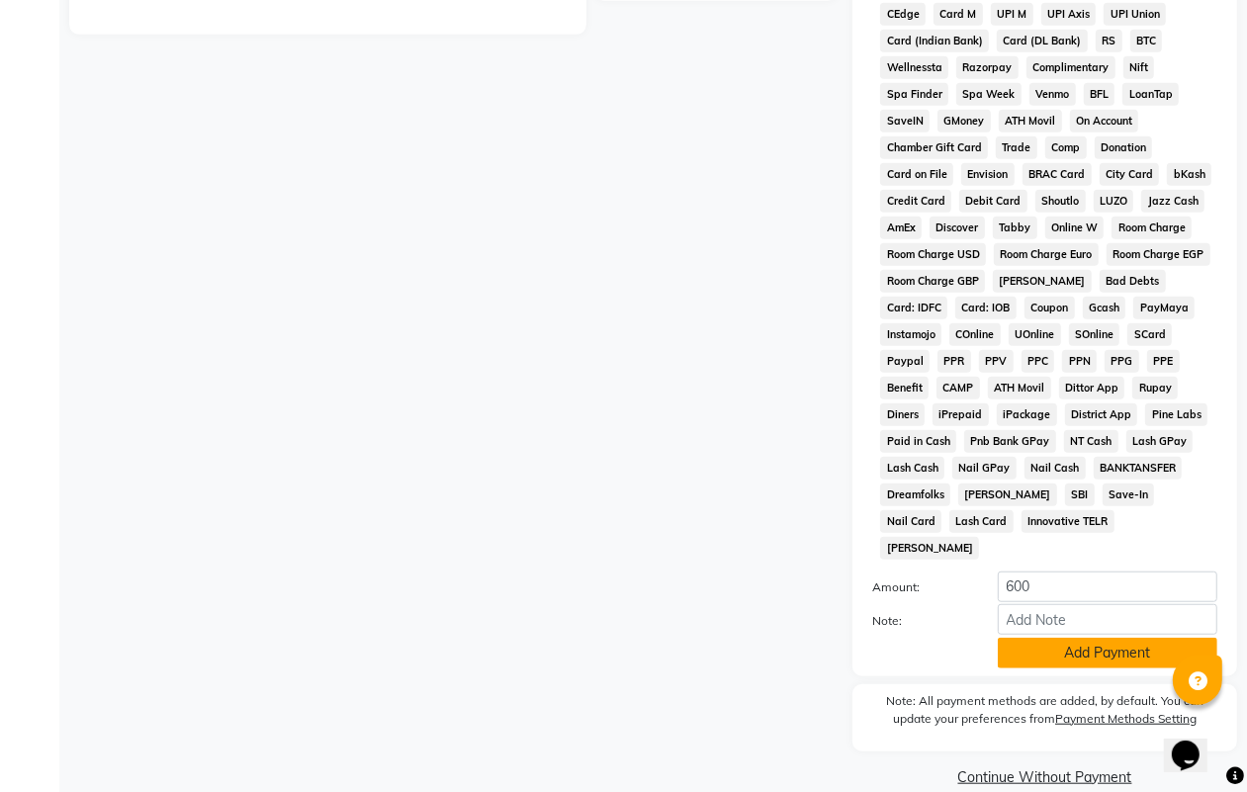
click at [1078, 638] on button "Add Payment" at bounding box center [1108, 653] width 220 height 31
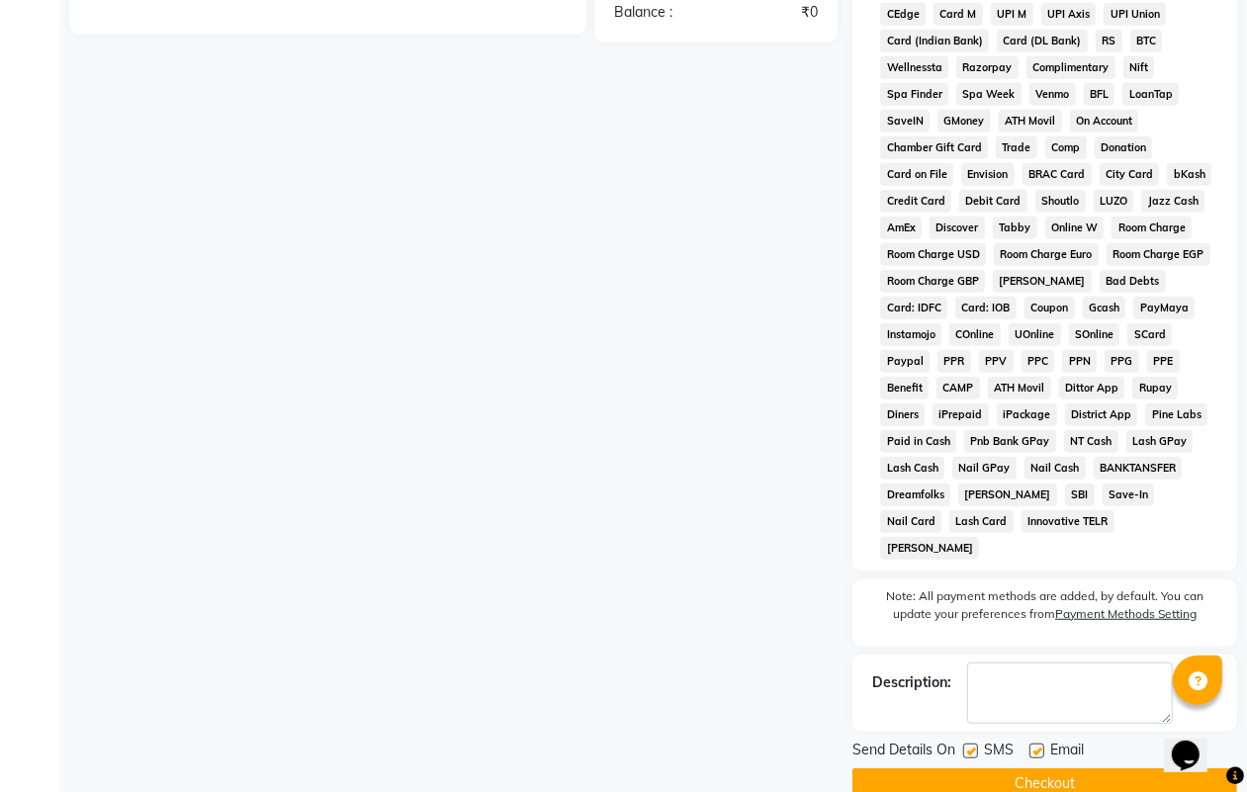
click at [966, 744] on label at bounding box center [970, 751] width 15 height 15
click at [966, 746] on input "checkbox" at bounding box center [969, 752] width 13 height 13
checkbox input "false"
click at [1040, 744] on label at bounding box center [1037, 751] width 15 height 15
click at [1040, 746] on input "checkbox" at bounding box center [1036, 752] width 13 height 13
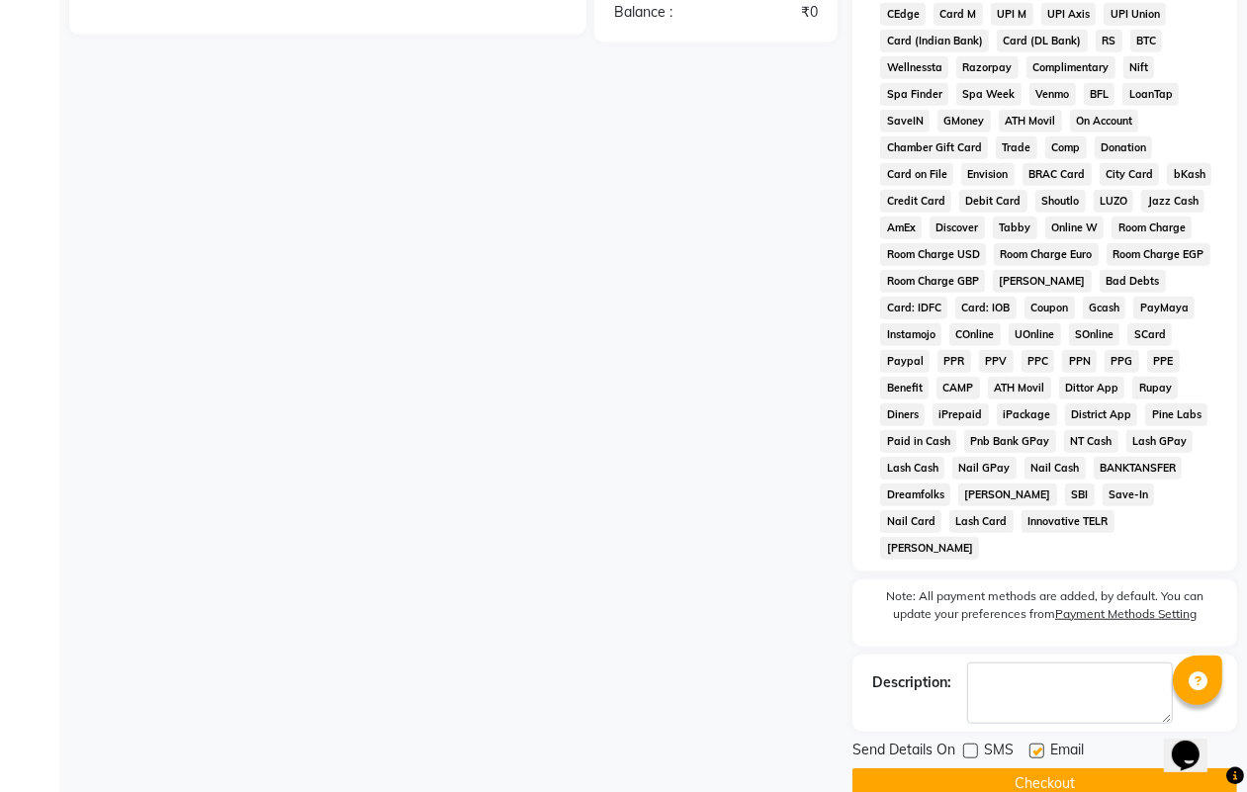
checkbox input "false"
click at [1040, 769] on button "Checkout" at bounding box center [1045, 784] width 385 height 31
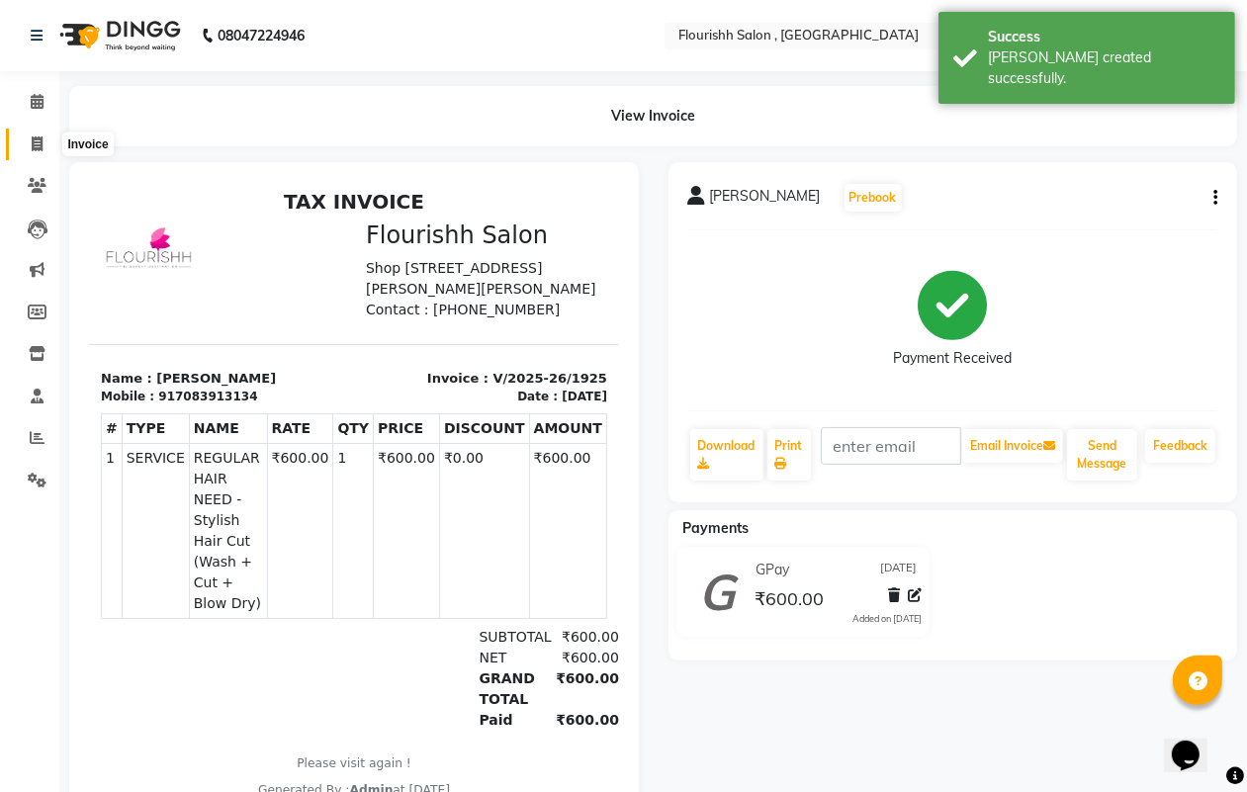
click at [27, 139] on span at bounding box center [37, 145] width 35 height 23
select select "service"
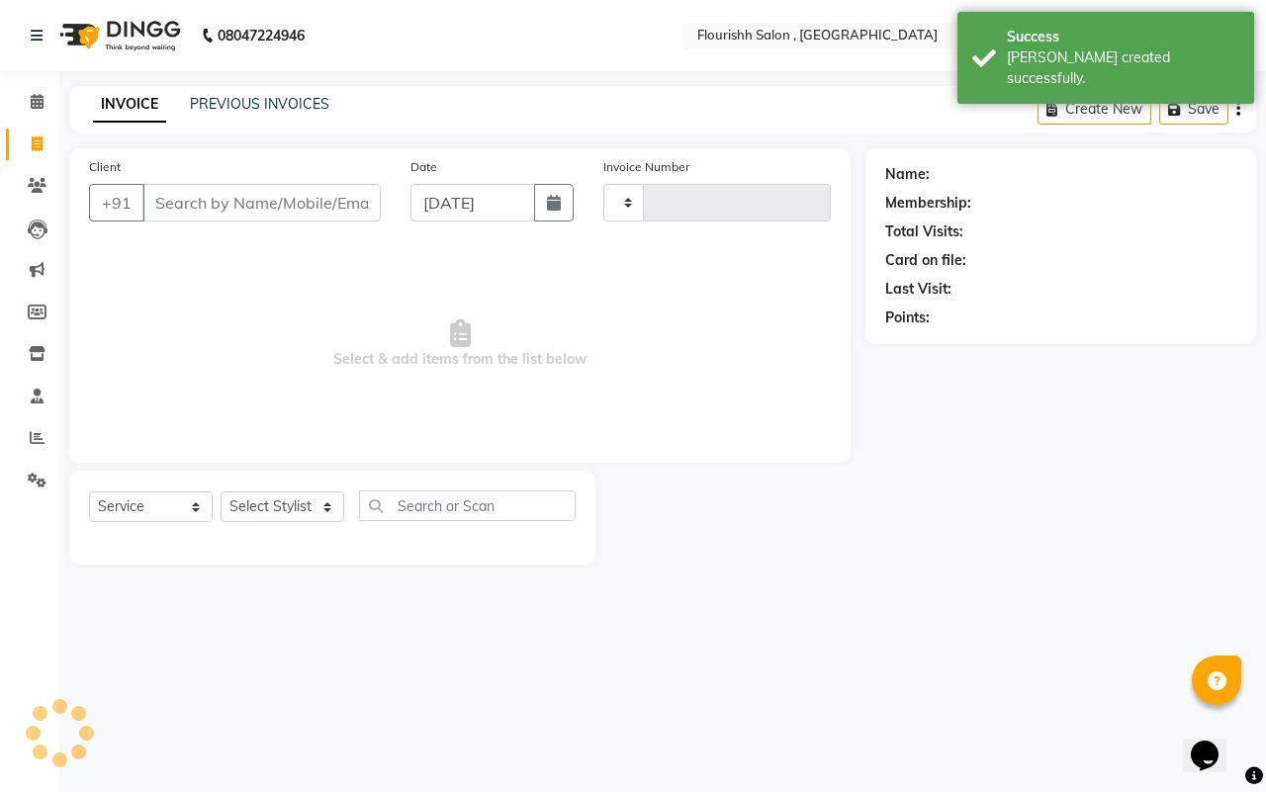
type input "1926"
select select "4182"
click at [203, 205] on input "Client" at bounding box center [261, 203] width 238 height 38
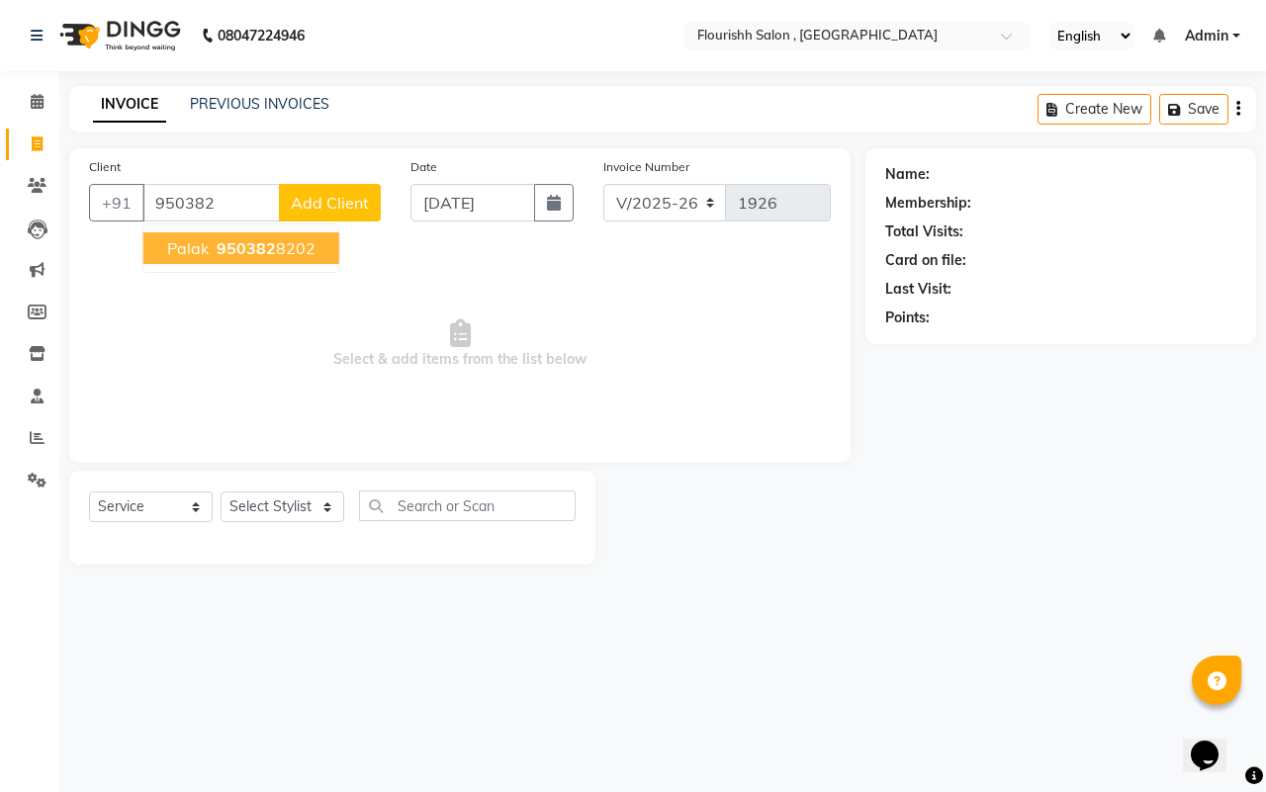
click at [219, 245] on span "950382" at bounding box center [246, 248] width 59 height 20
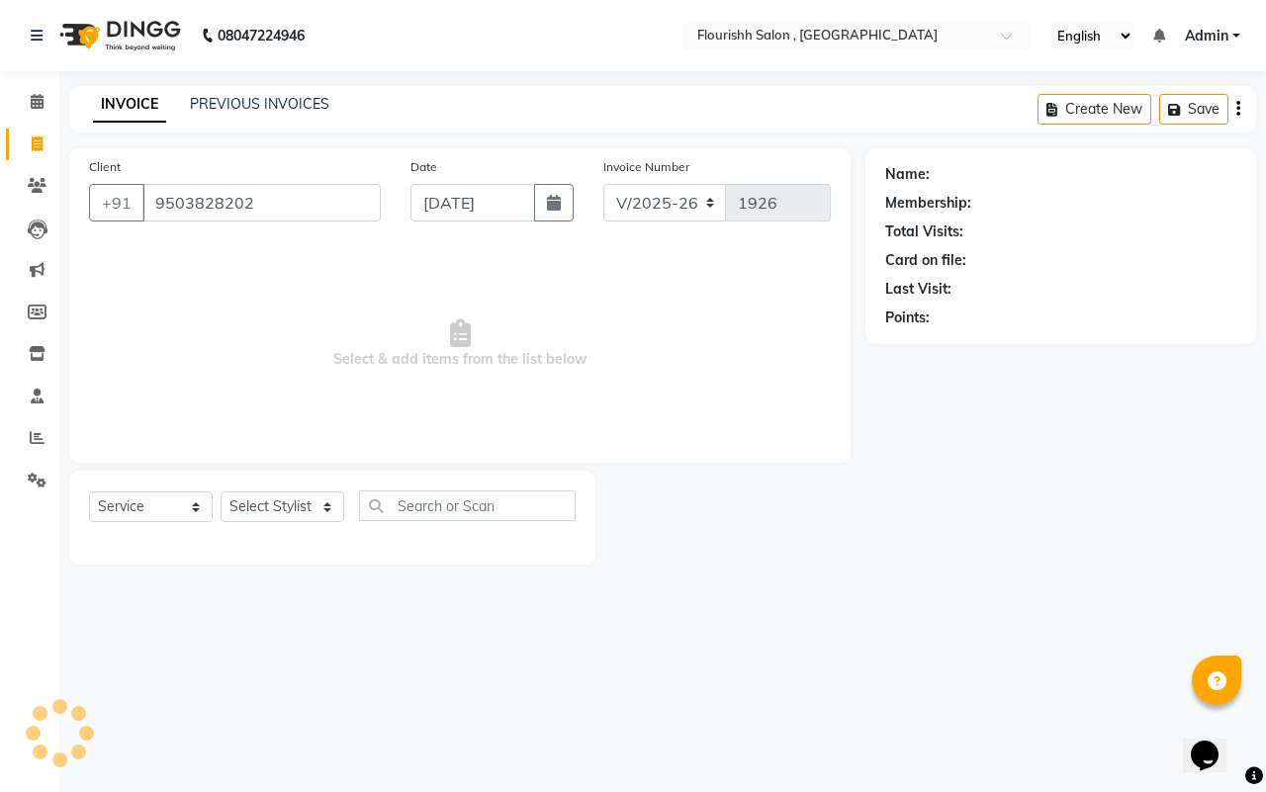
type input "9503828202"
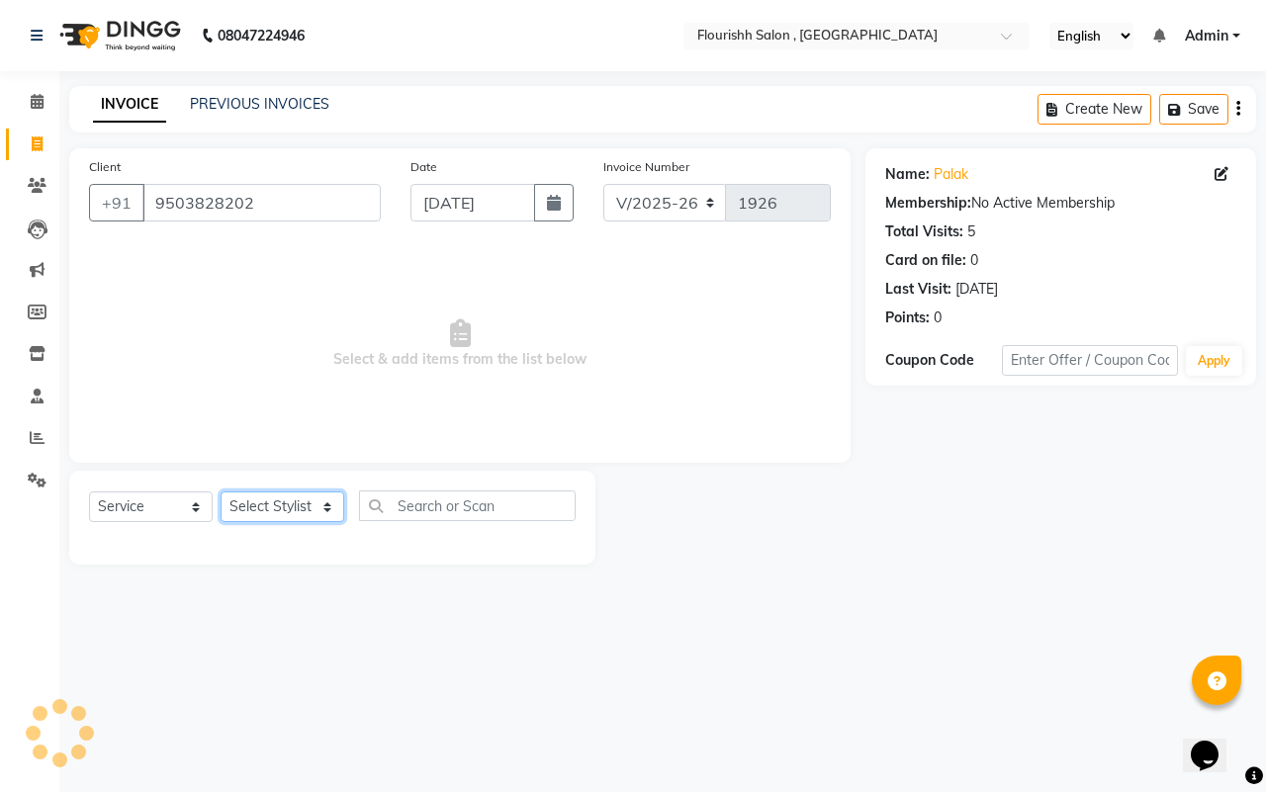
click at [252, 516] on select "Select Stylist [PERSON_NAME] jyoti Manager Mrs [PERSON_NAME] Ms [PERSON_NAME] […" at bounding box center [283, 507] width 124 height 31
select select "21779"
click at [221, 492] on select "Select Stylist [PERSON_NAME] jyoti Manager Mrs [PERSON_NAME] Ms [PERSON_NAME] […" at bounding box center [283, 507] width 124 height 31
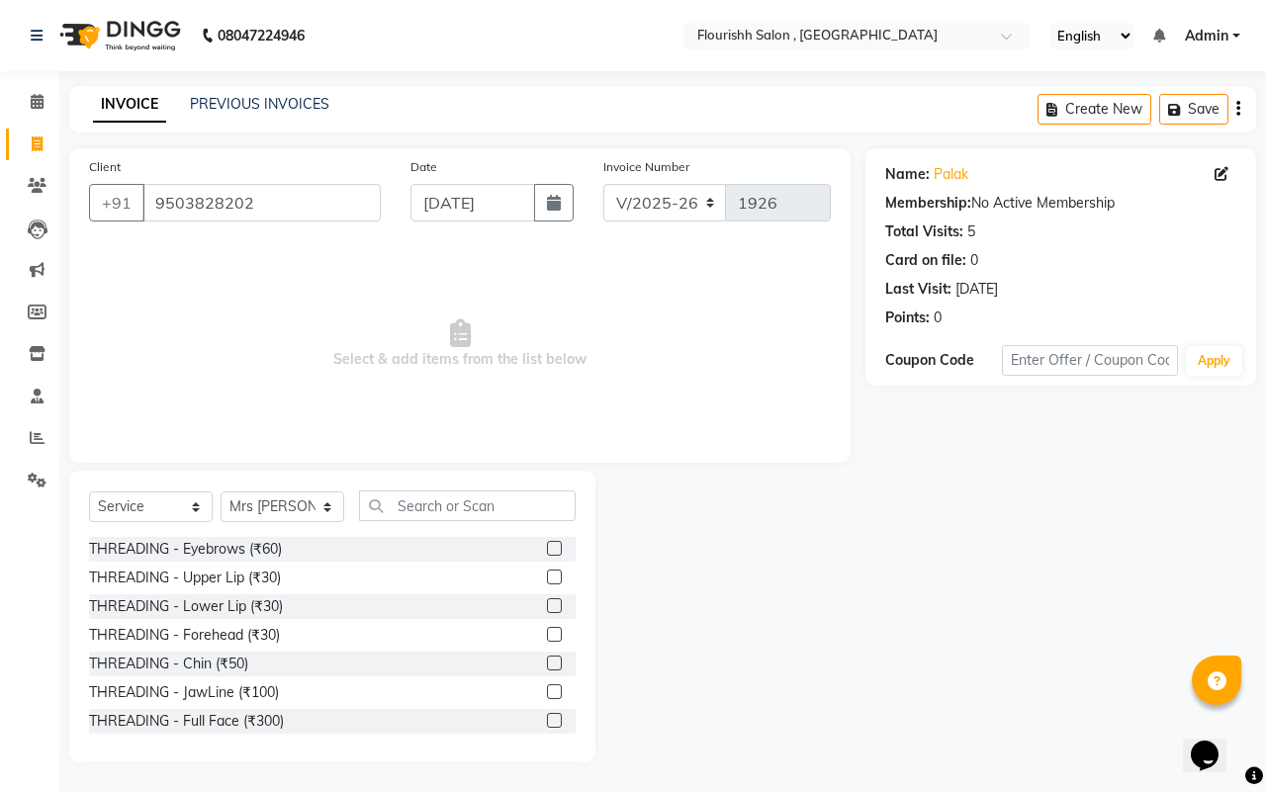
click at [327, 547] on div "THREADING - Eyebrows (₹60)" at bounding box center [332, 549] width 487 height 25
click at [547, 541] on label at bounding box center [554, 548] width 15 height 15
click at [547, 543] on input "checkbox" at bounding box center [553, 549] width 13 height 13
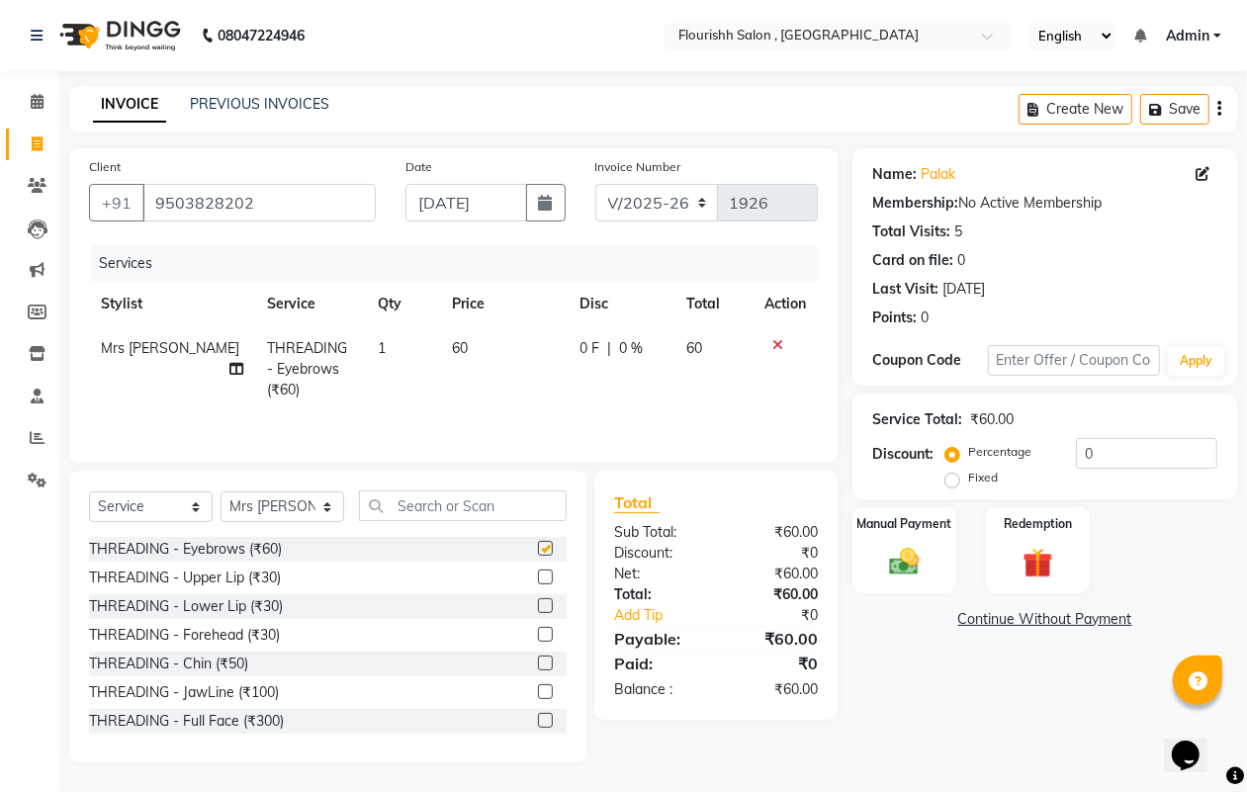
checkbox input "false"
click at [538, 574] on label at bounding box center [545, 577] width 15 height 15
click at [538, 574] on input "checkbox" at bounding box center [544, 578] width 13 height 13
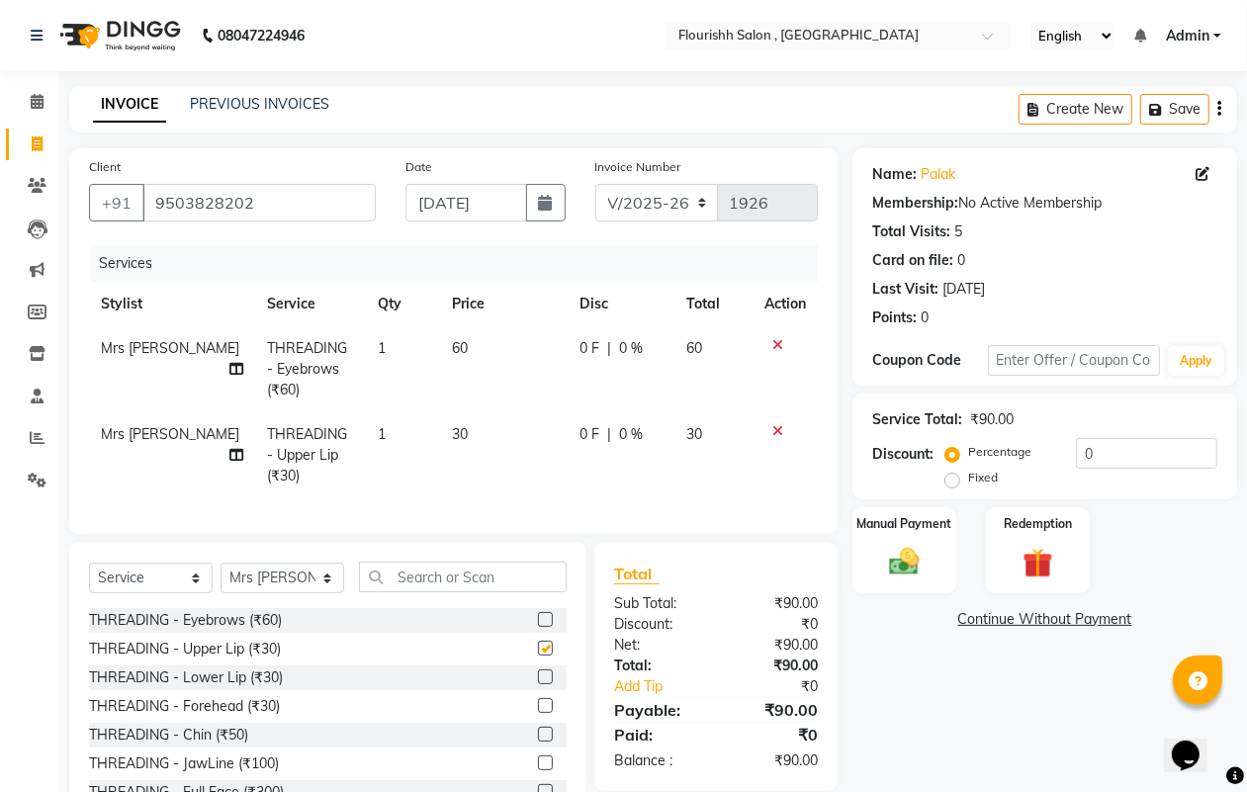
checkbox input "false"
click at [935, 556] on div "Manual Payment" at bounding box center [905, 550] width 108 height 90
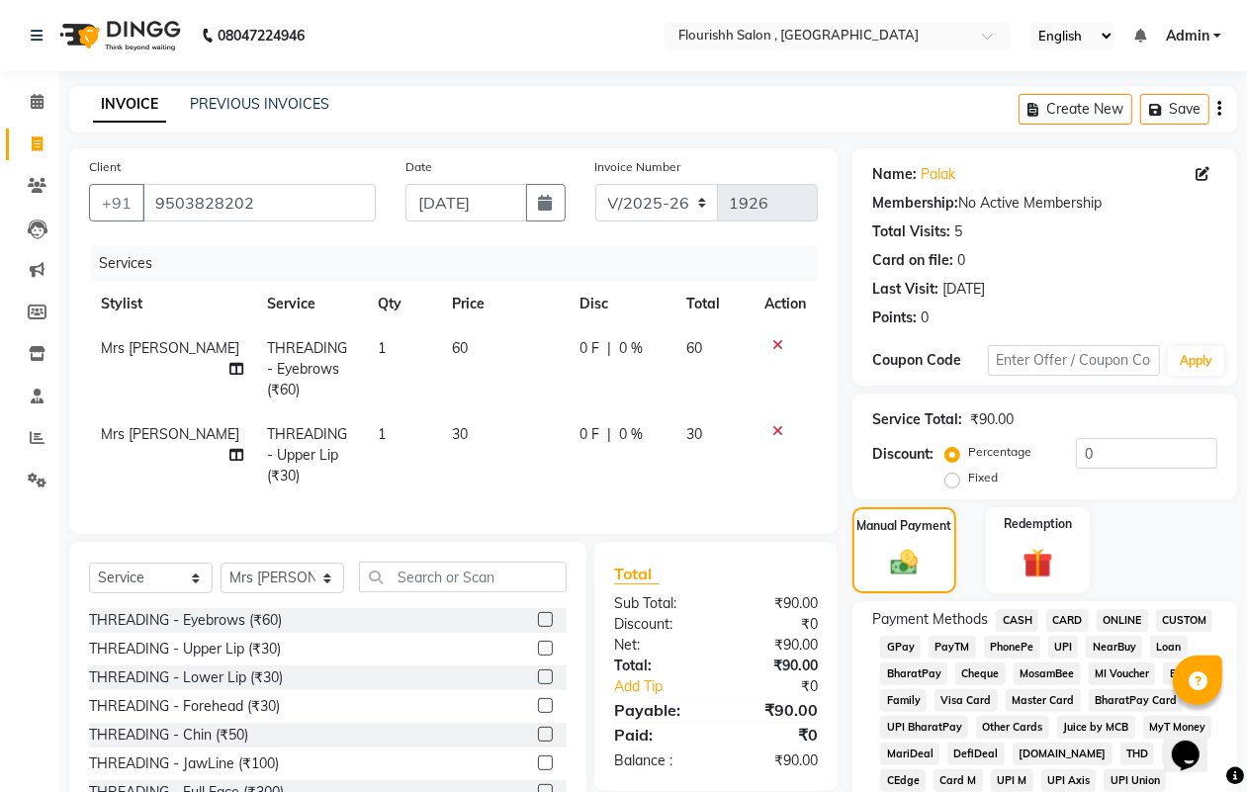
click at [897, 636] on span "GPay" at bounding box center [900, 647] width 41 height 23
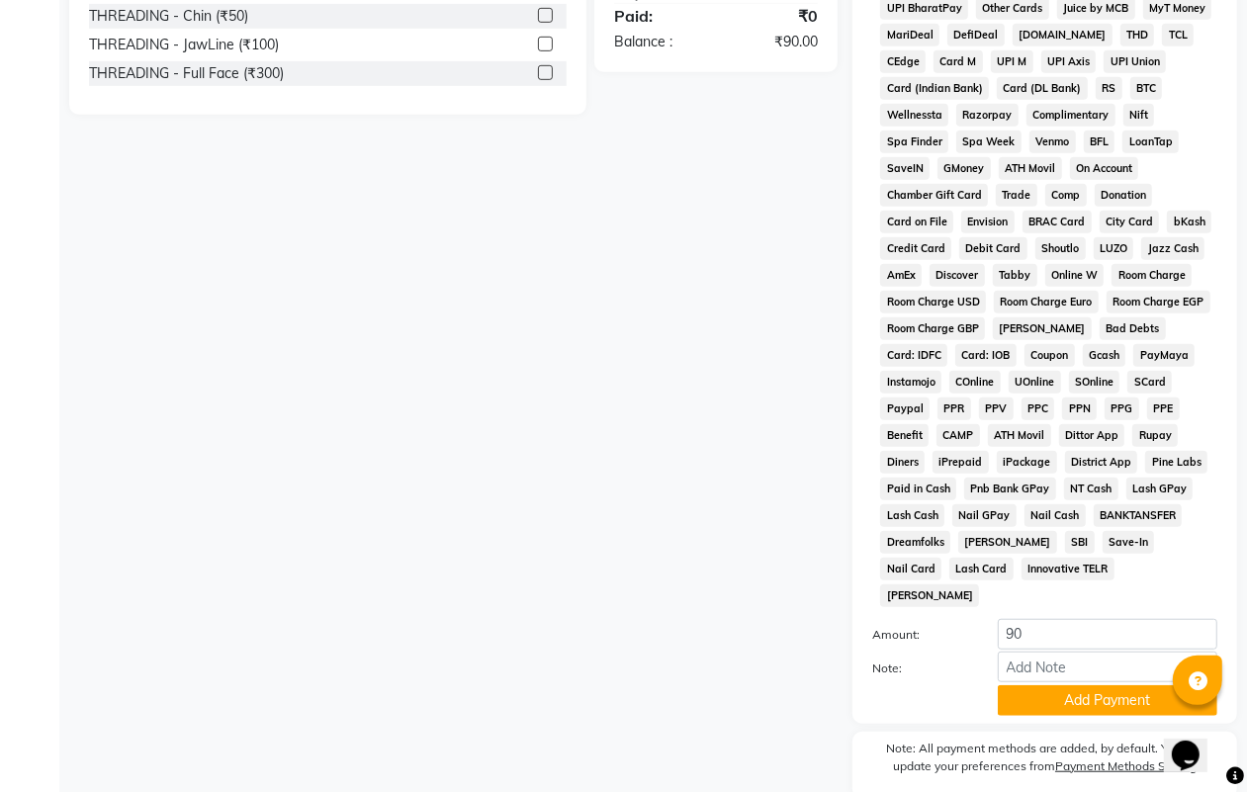
scroll to position [767, 0]
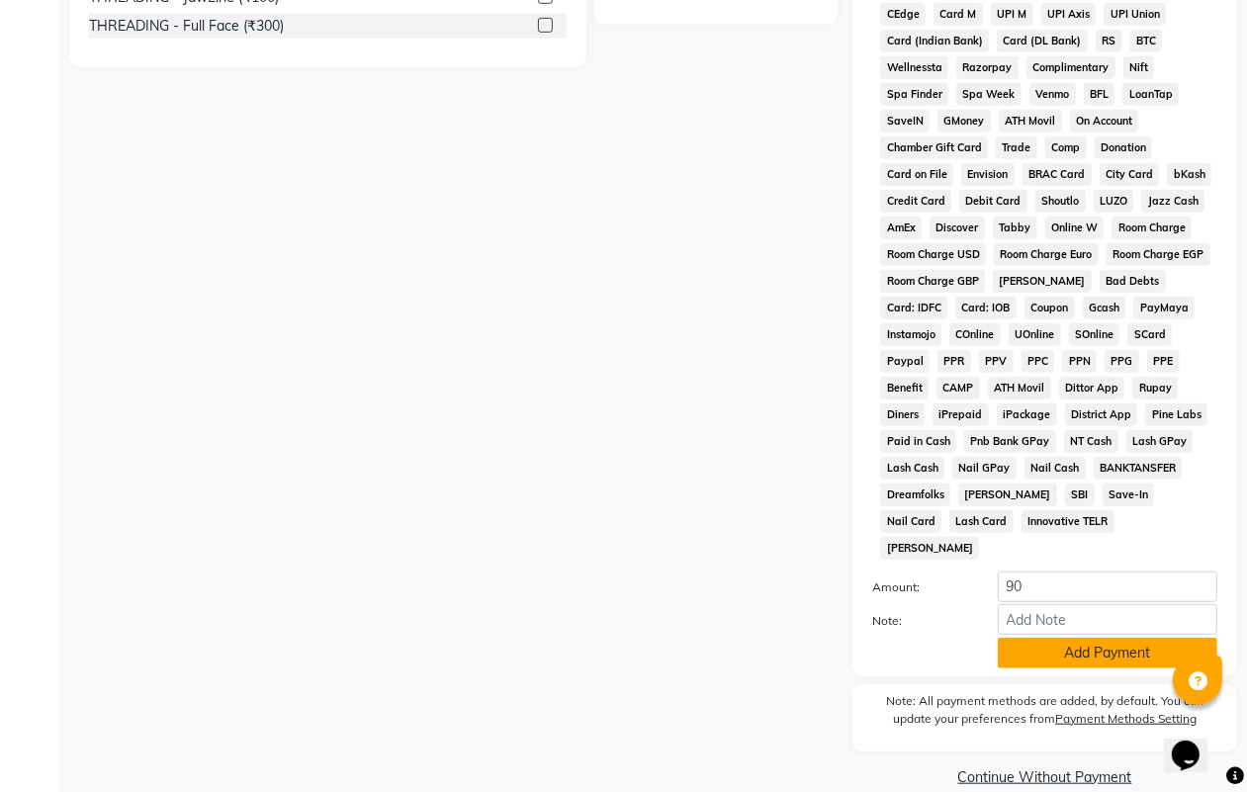
click at [1075, 638] on button "Add Payment" at bounding box center [1108, 653] width 220 height 31
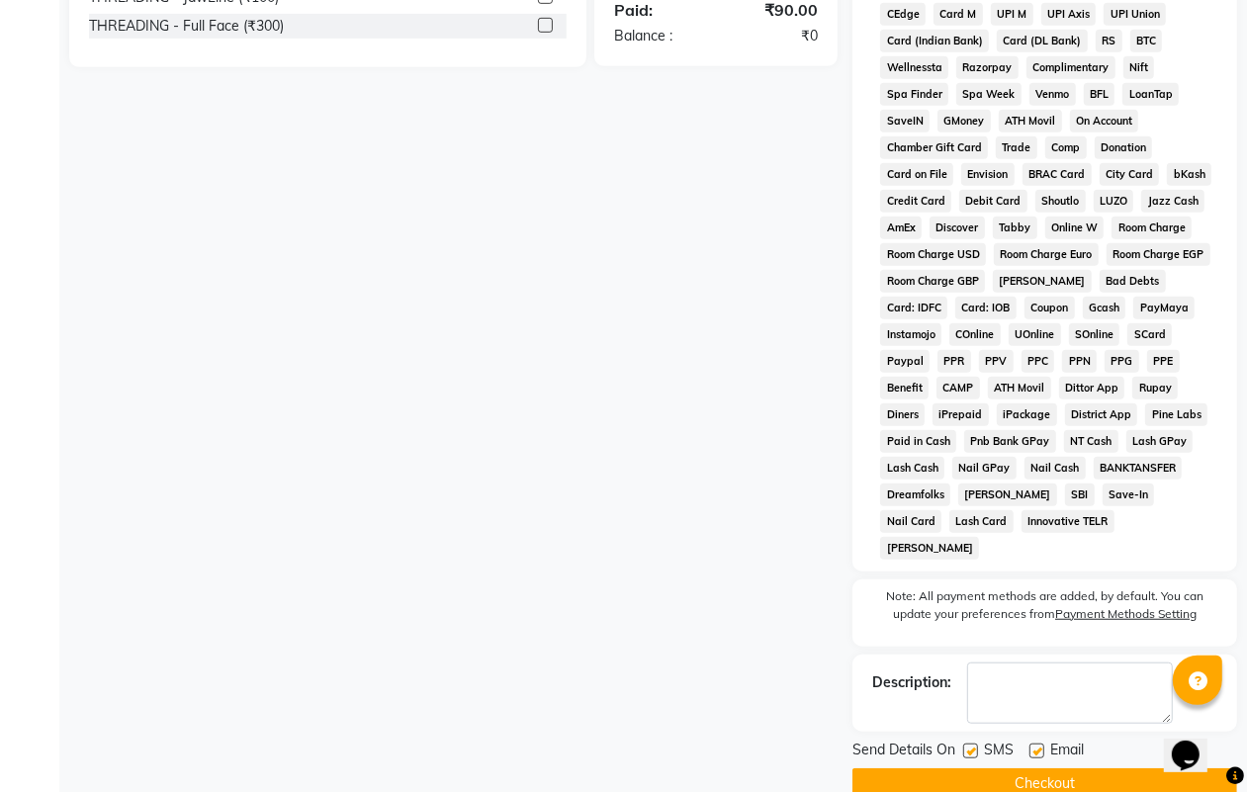
click at [969, 744] on label at bounding box center [970, 751] width 15 height 15
click at [969, 746] on input "checkbox" at bounding box center [969, 752] width 13 height 13
checkbox input "false"
click at [1031, 744] on label at bounding box center [1037, 751] width 15 height 15
click at [1031, 746] on input "checkbox" at bounding box center [1036, 752] width 13 height 13
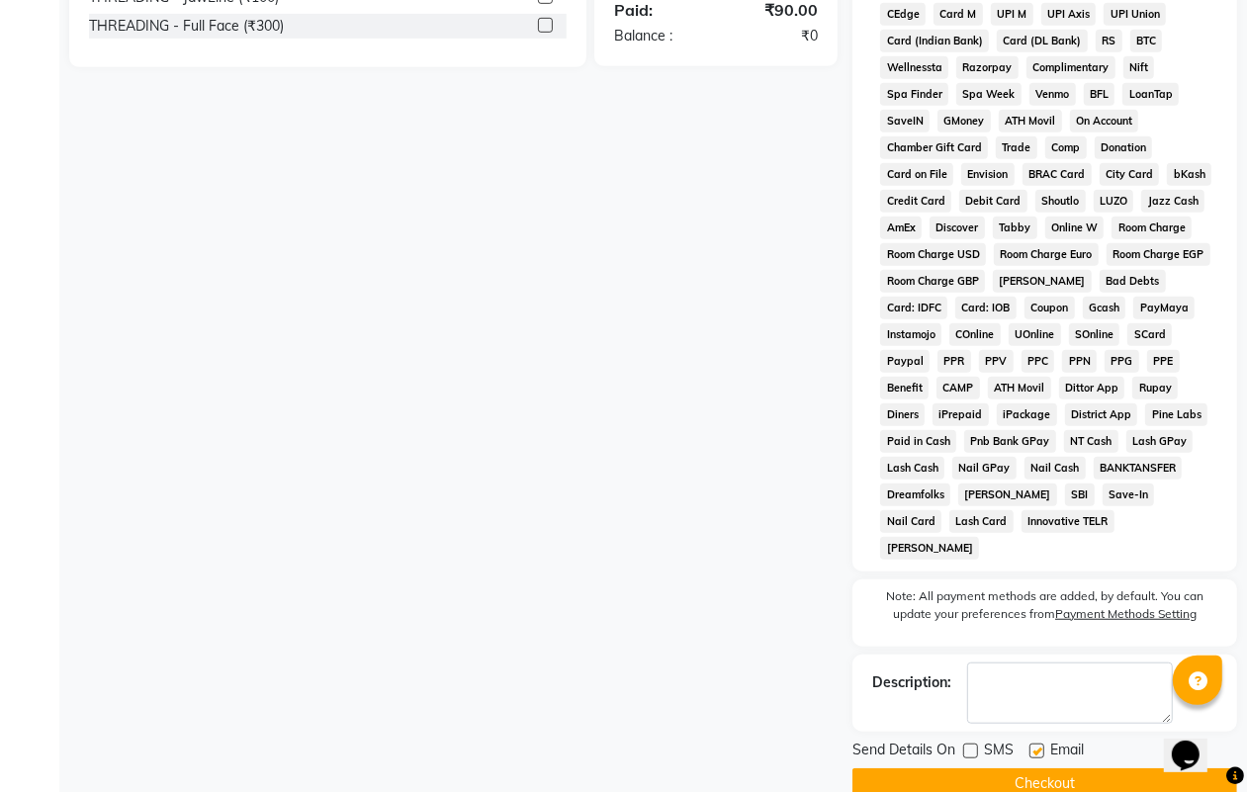
checkbox input "false"
click at [995, 769] on button "Checkout" at bounding box center [1045, 784] width 385 height 31
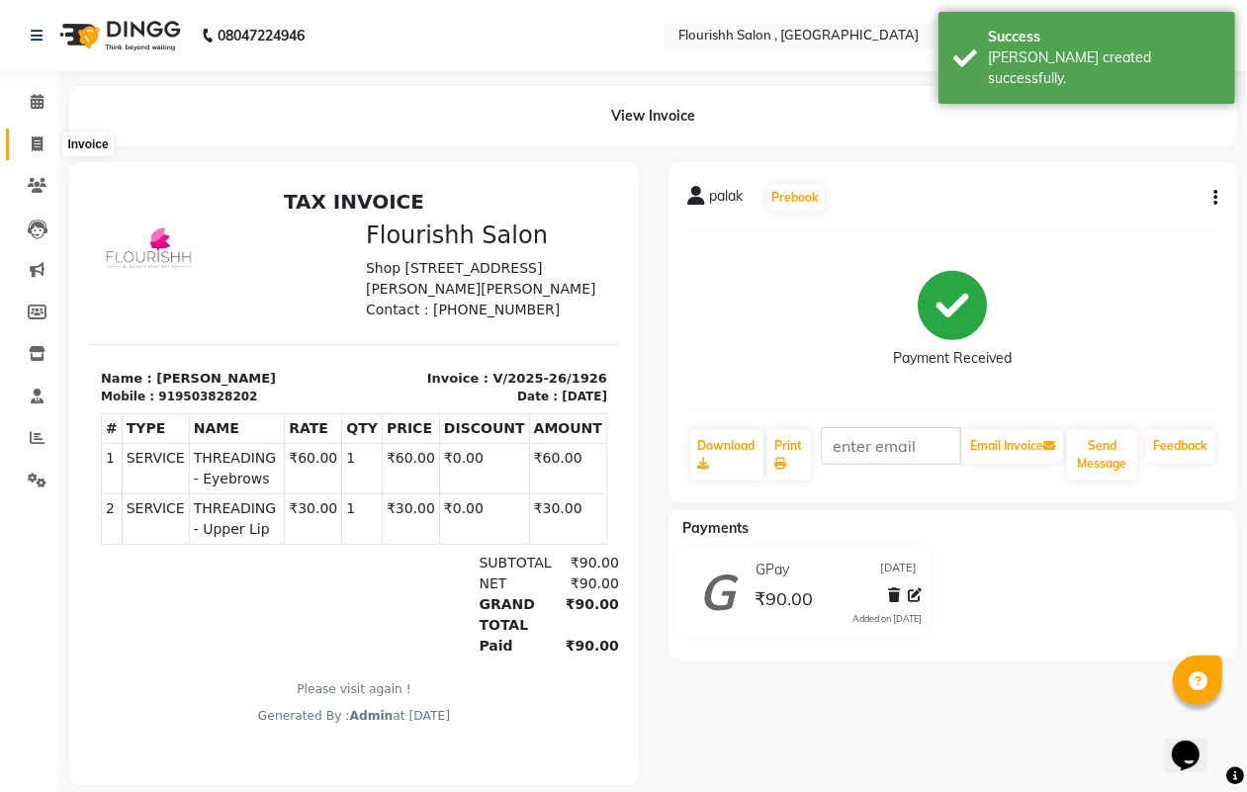
click at [33, 134] on span at bounding box center [37, 145] width 35 height 23
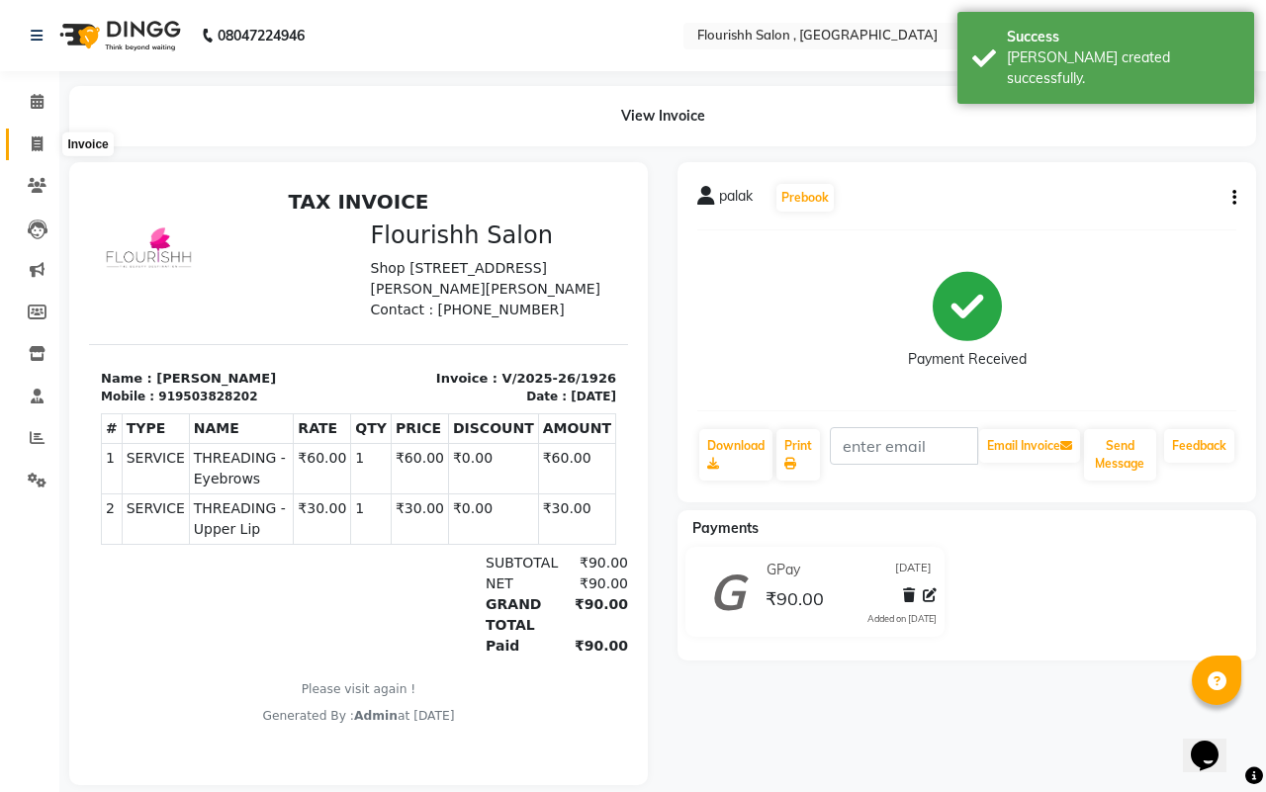
select select "service"
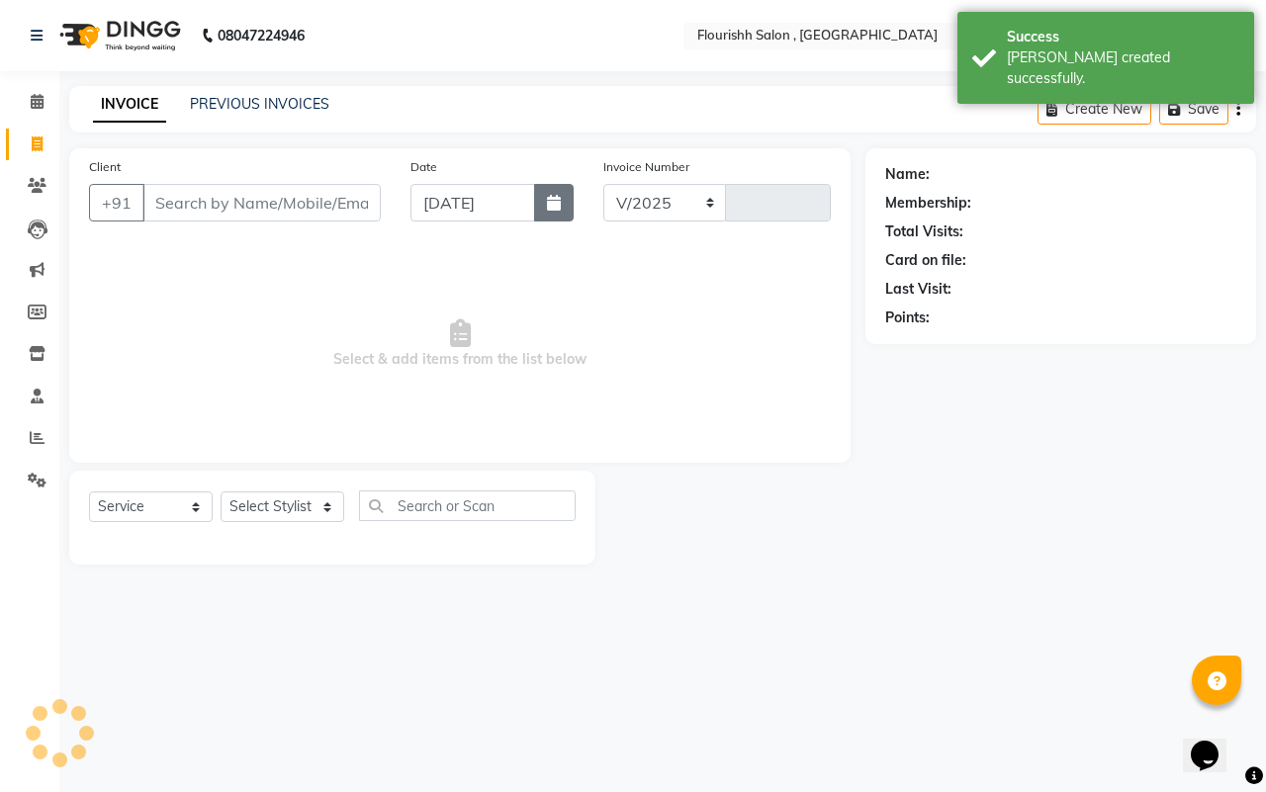
select select "4182"
type input "1927"
click at [225, 198] on input "Client" at bounding box center [261, 203] width 238 height 38
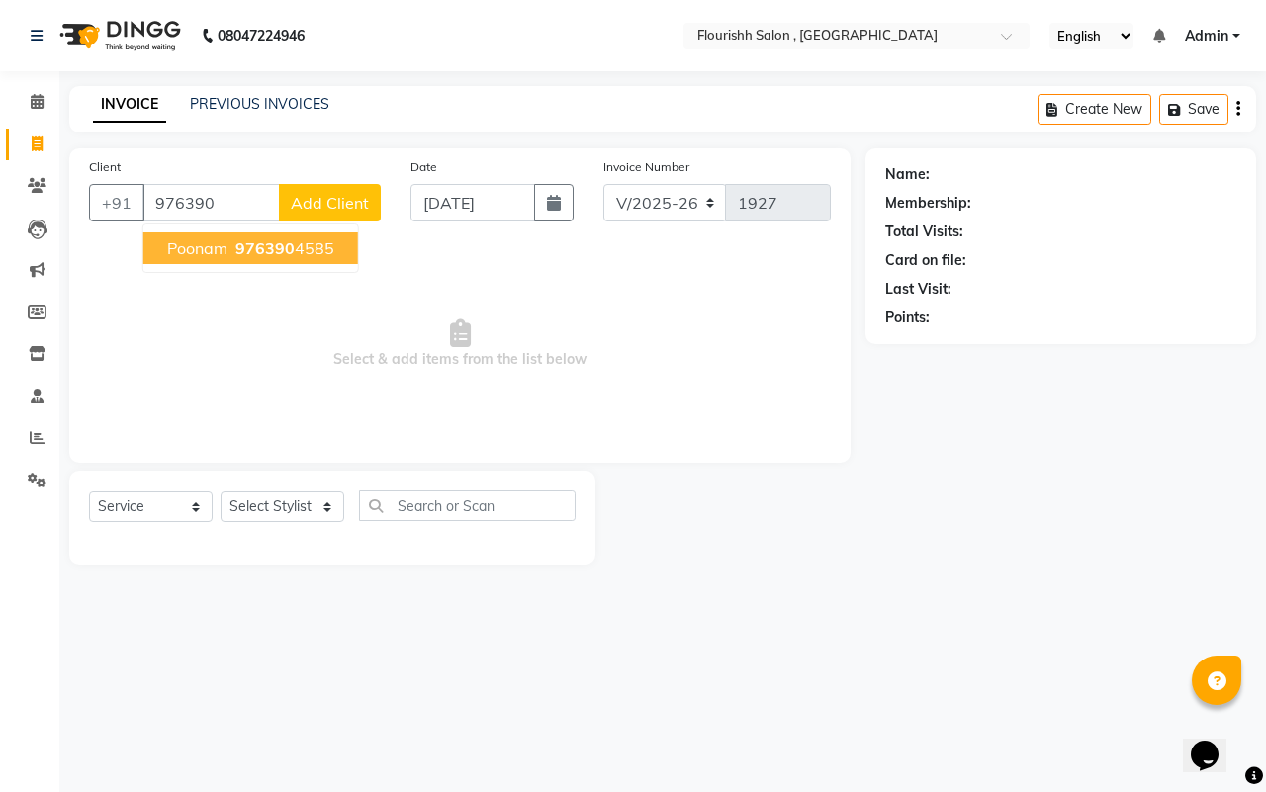
click at [208, 249] on span "Poonam" at bounding box center [197, 248] width 60 height 20
type input "9763904585"
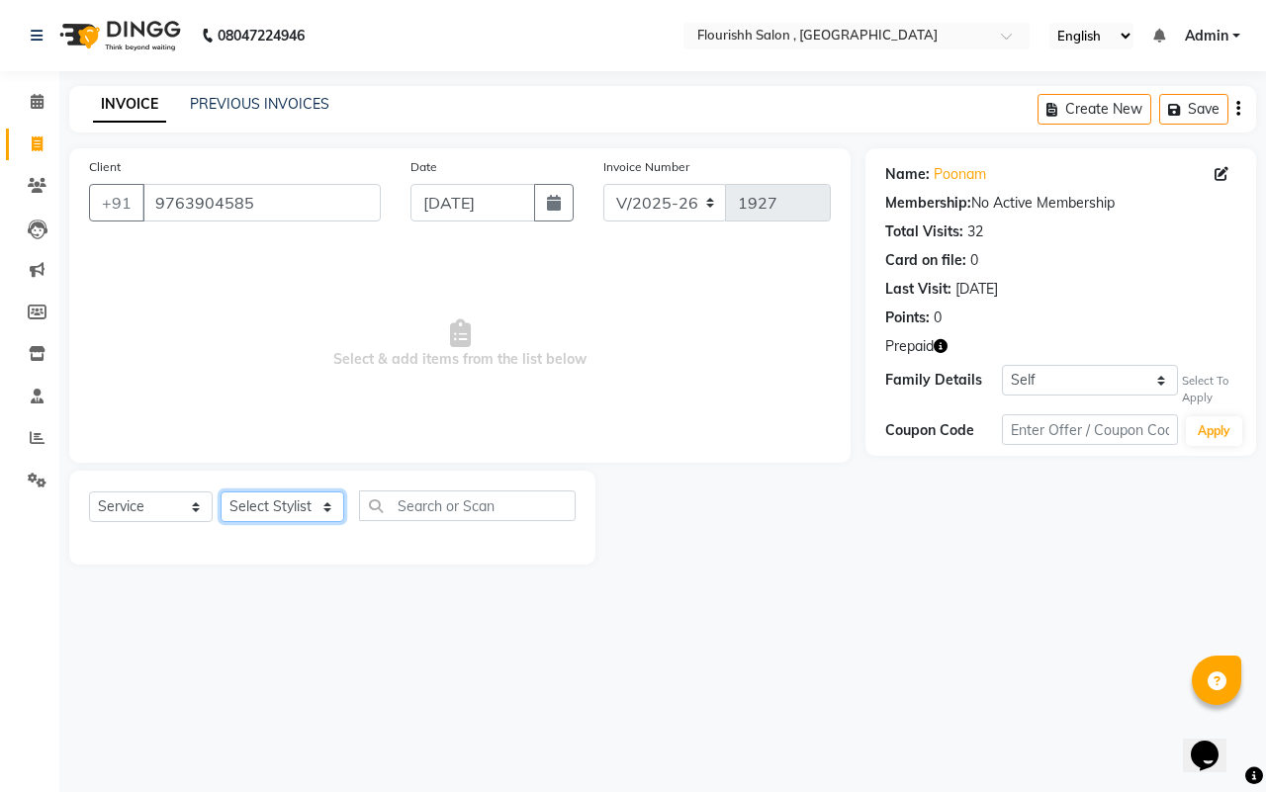
click at [284, 500] on select "Select Stylist [PERSON_NAME] jyoti Manager Mrs [PERSON_NAME] Ms [PERSON_NAME] […" at bounding box center [283, 507] width 124 height 31
select select "50665"
click at [221, 492] on select "Select Stylist [PERSON_NAME] jyoti Manager Mrs [PERSON_NAME] Ms [PERSON_NAME] […" at bounding box center [283, 507] width 124 height 31
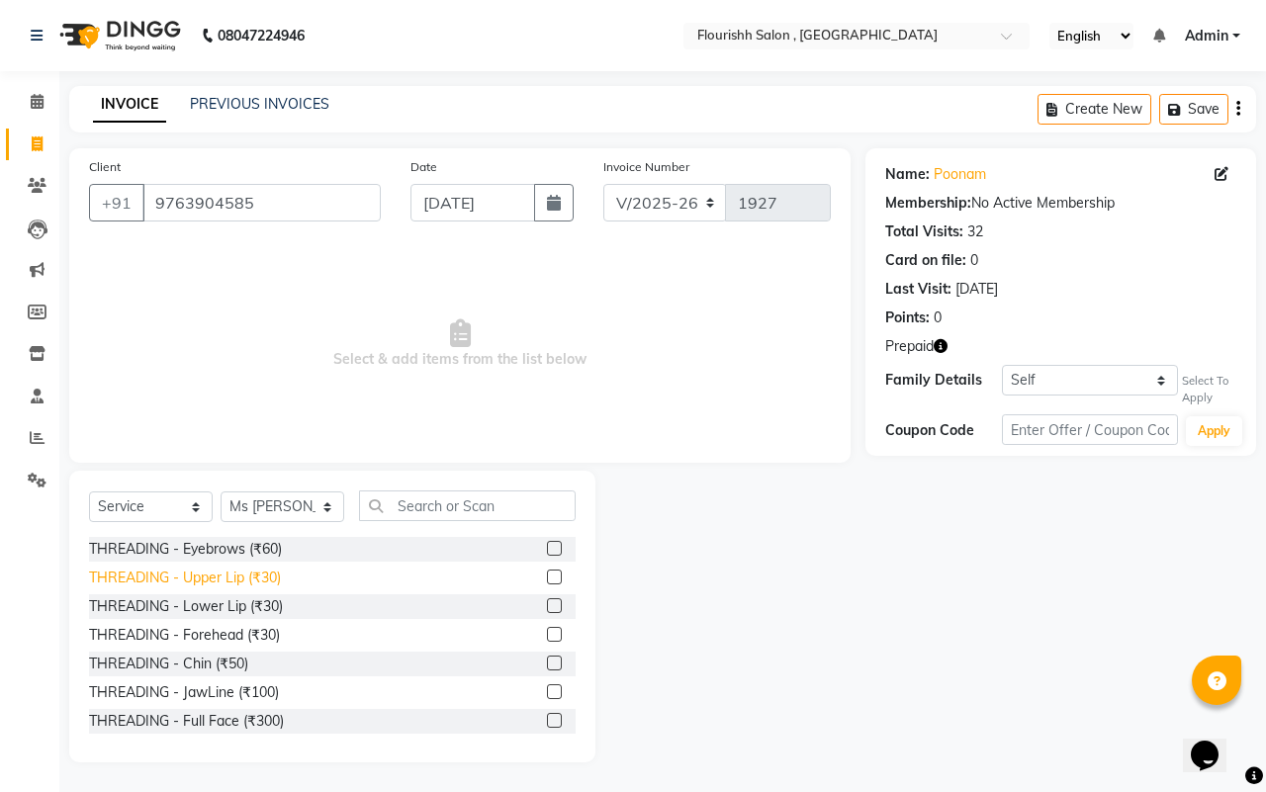
click at [244, 577] on div "THREADING - Upper Lip (₹30)" at bounding box center [185, 578] width 192 height 21
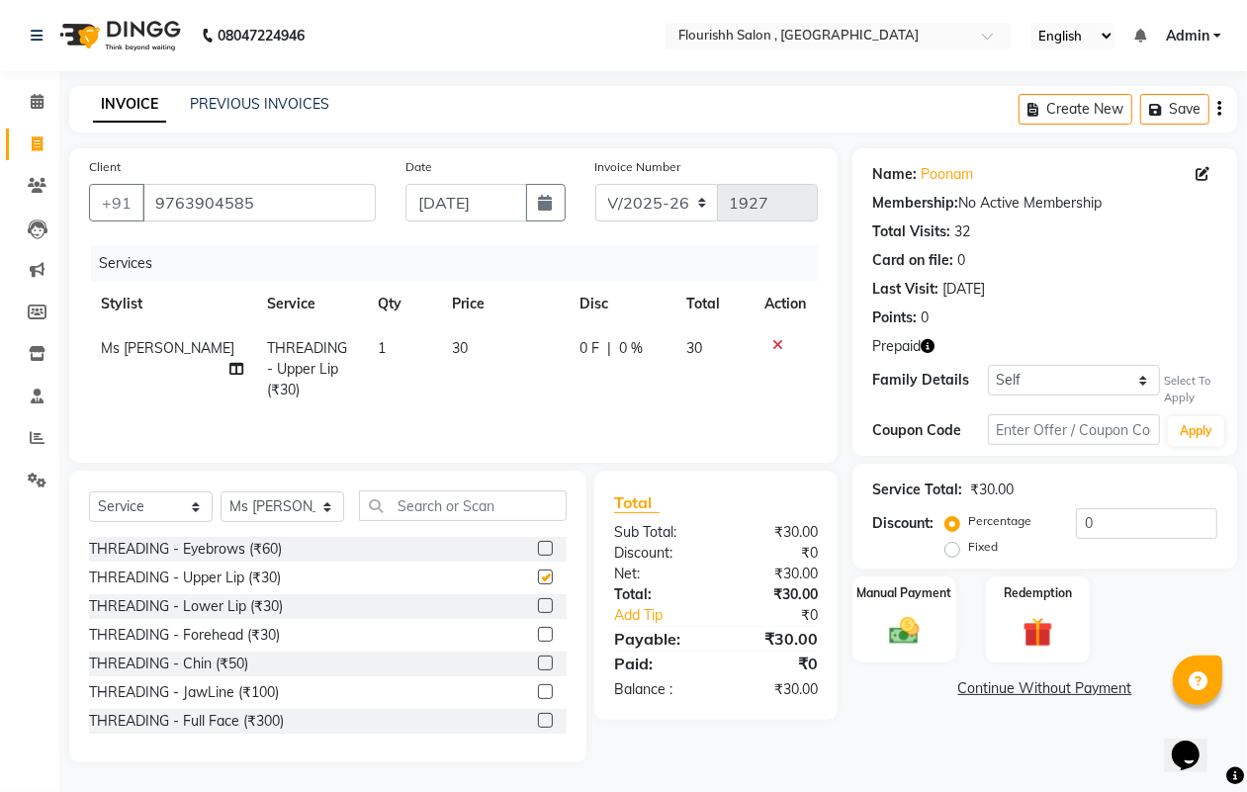
checkbox input "false"
click at [248, 692] on div "THREADING - JawLine (₹100)" at bounding box center [184, 693] width 190 height 21
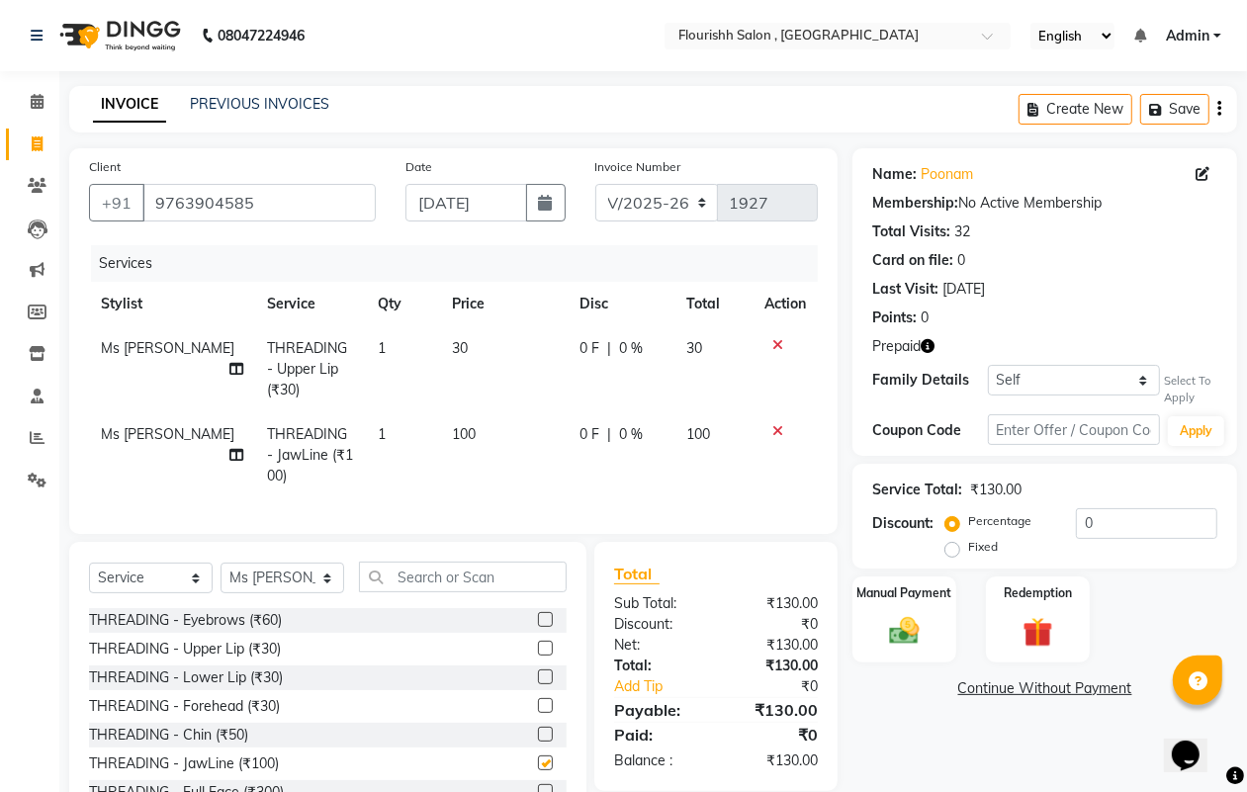
checkbox input "false"
click at [912, 580] on div "Manual Payment" at bounding box center [905, 620] width 108 height 90
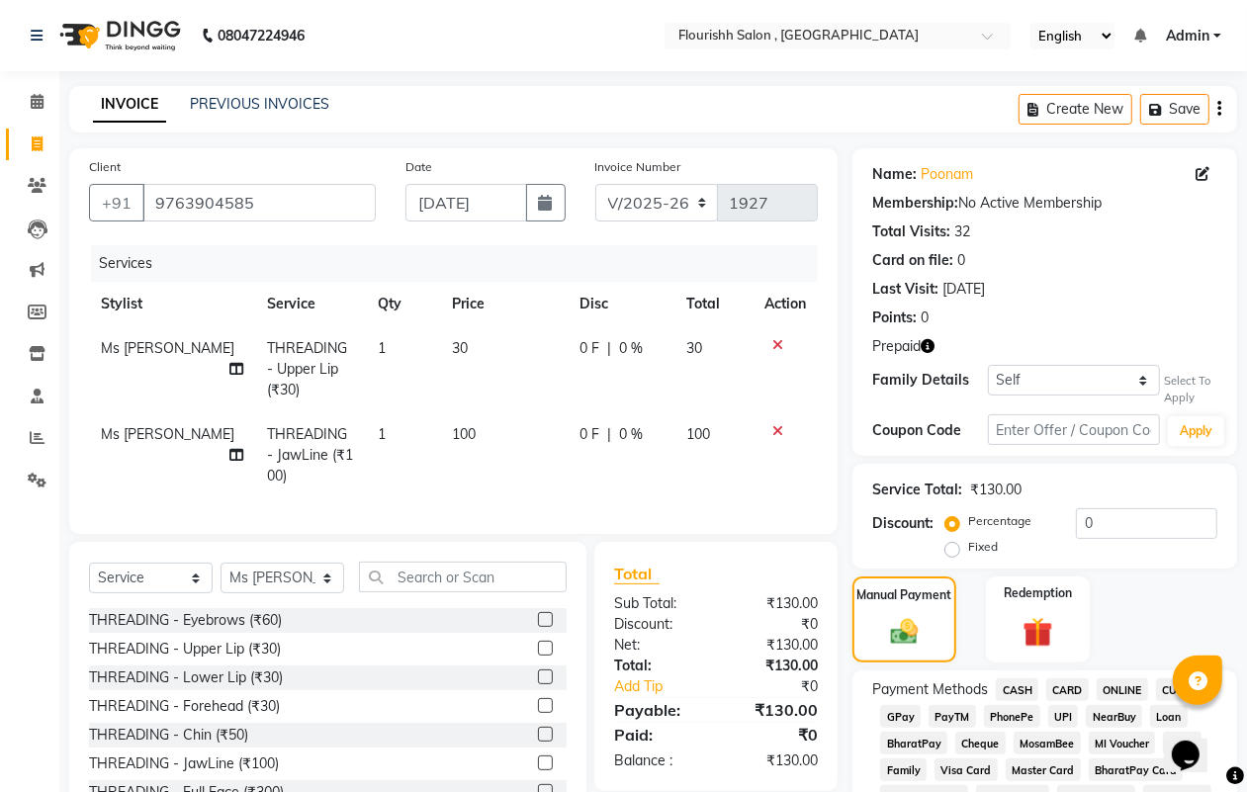
click at [903, 705] on span "GPay" at bounding box center [900, 716] width 41 height 23
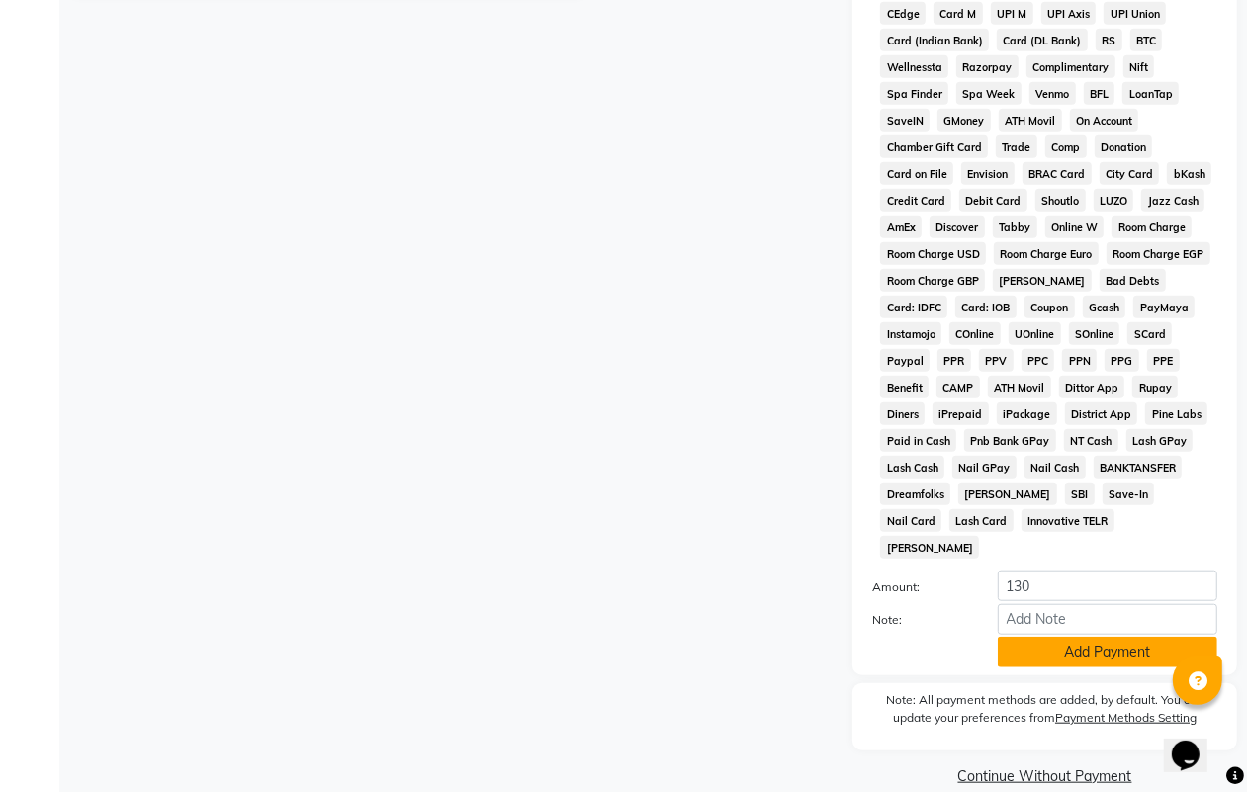
click at [1064, 637] on button "Add Payment" at bounding box center [1108, 652] width 220 height 31
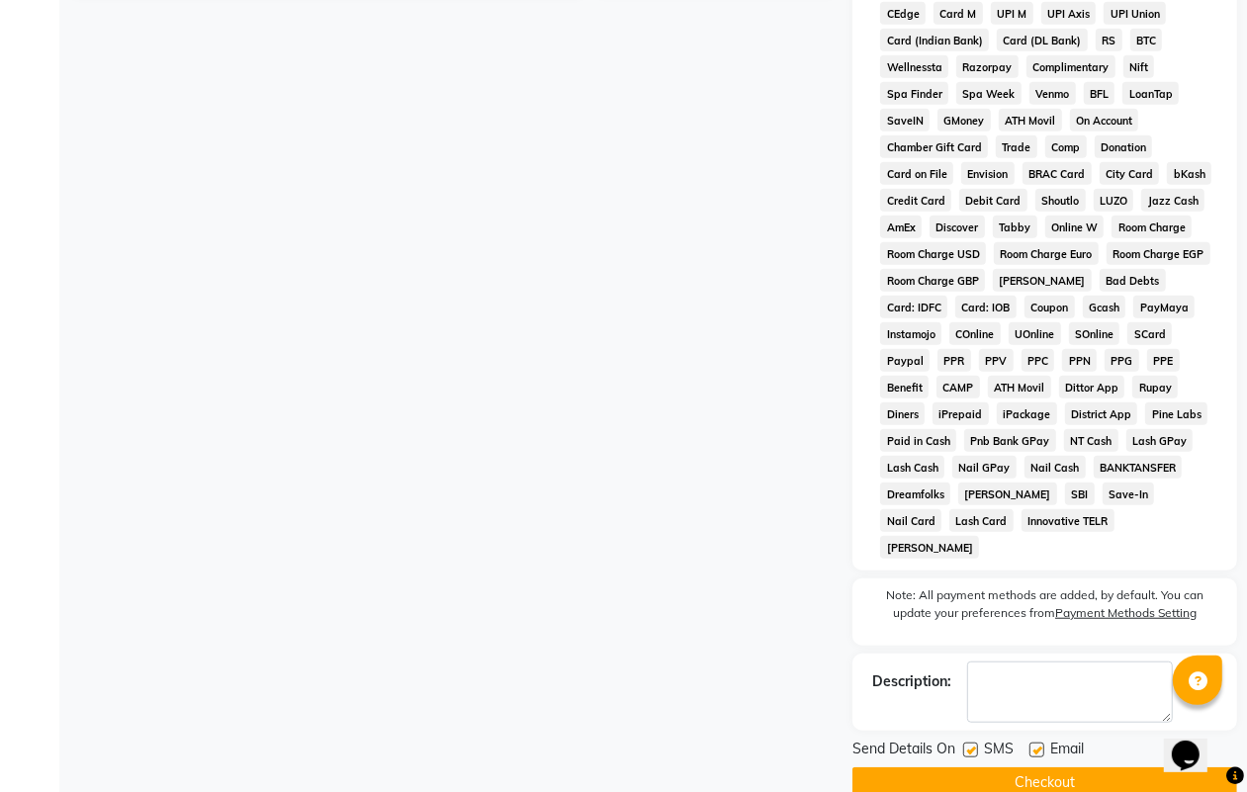
click at [975, 743] on label at bounding box center [970, 750] width 15 height 15
click at [975, 745] on input "checkbox" at bounding box center [969, 751] width 13 height 13
checkbox input "false"
click at [1042, 743] on label at bounding box center [1037, 750] width 15 height 15
click at [1042, 745] on input "checkbox" at bounding box center [1036, 751] width 13 height 13
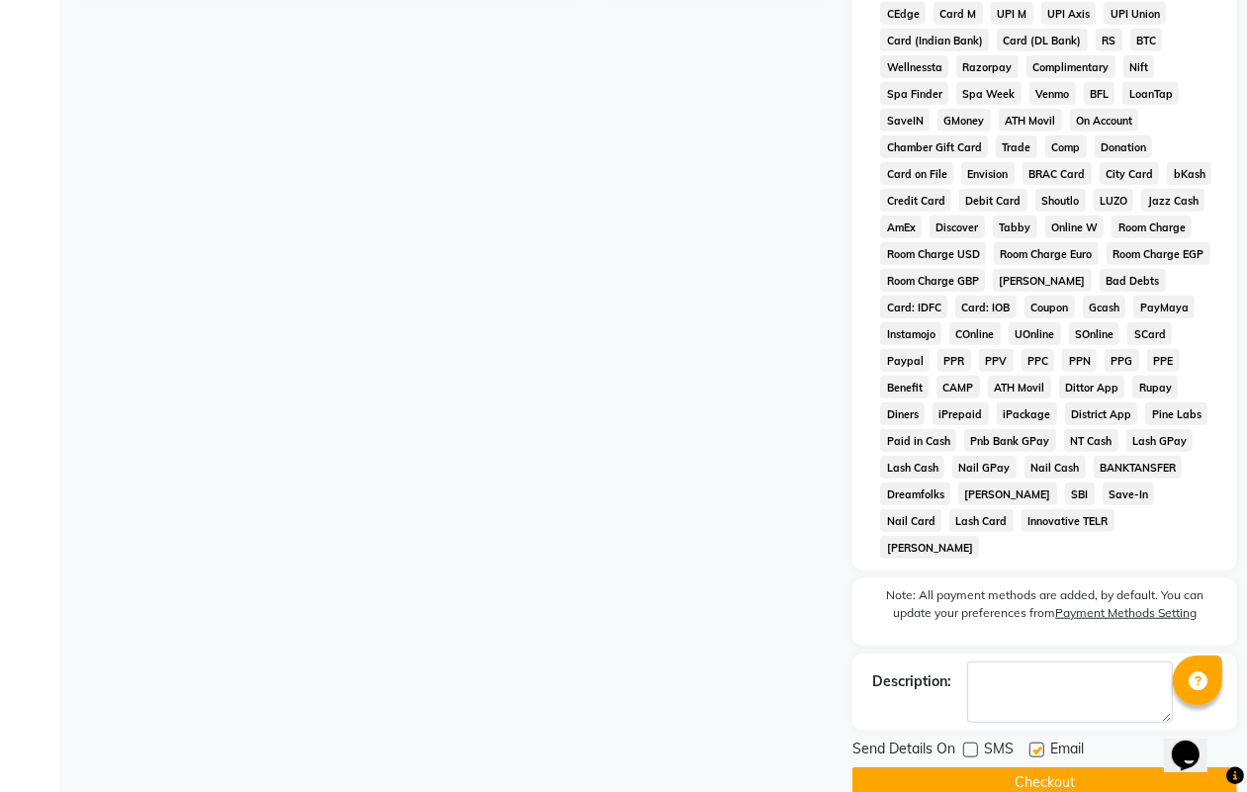
checkbox input "false"
click at [1047, 768] on button "Checkout" at bounding box center [1045, 783] width 385 height 31
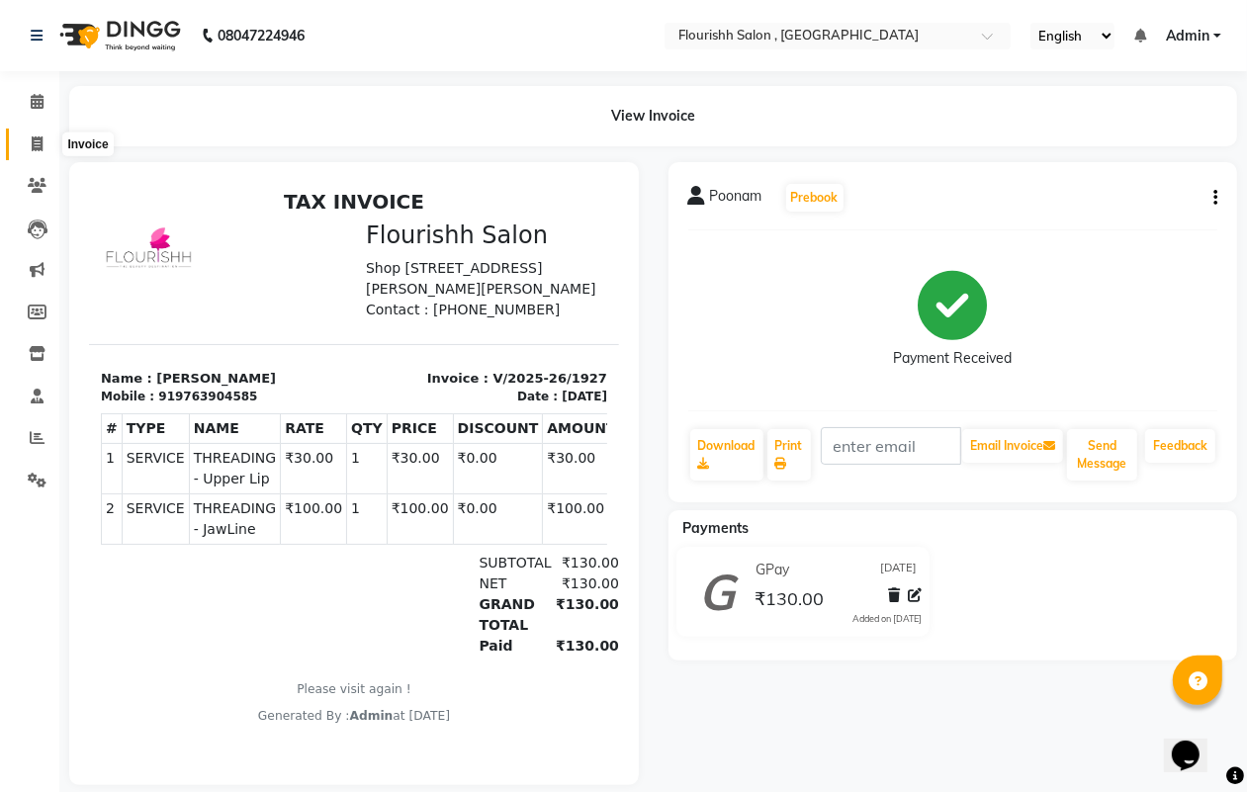
click at [33, 143] on icon at bounding box center [37, 144] width 11 height 15
select select "service"
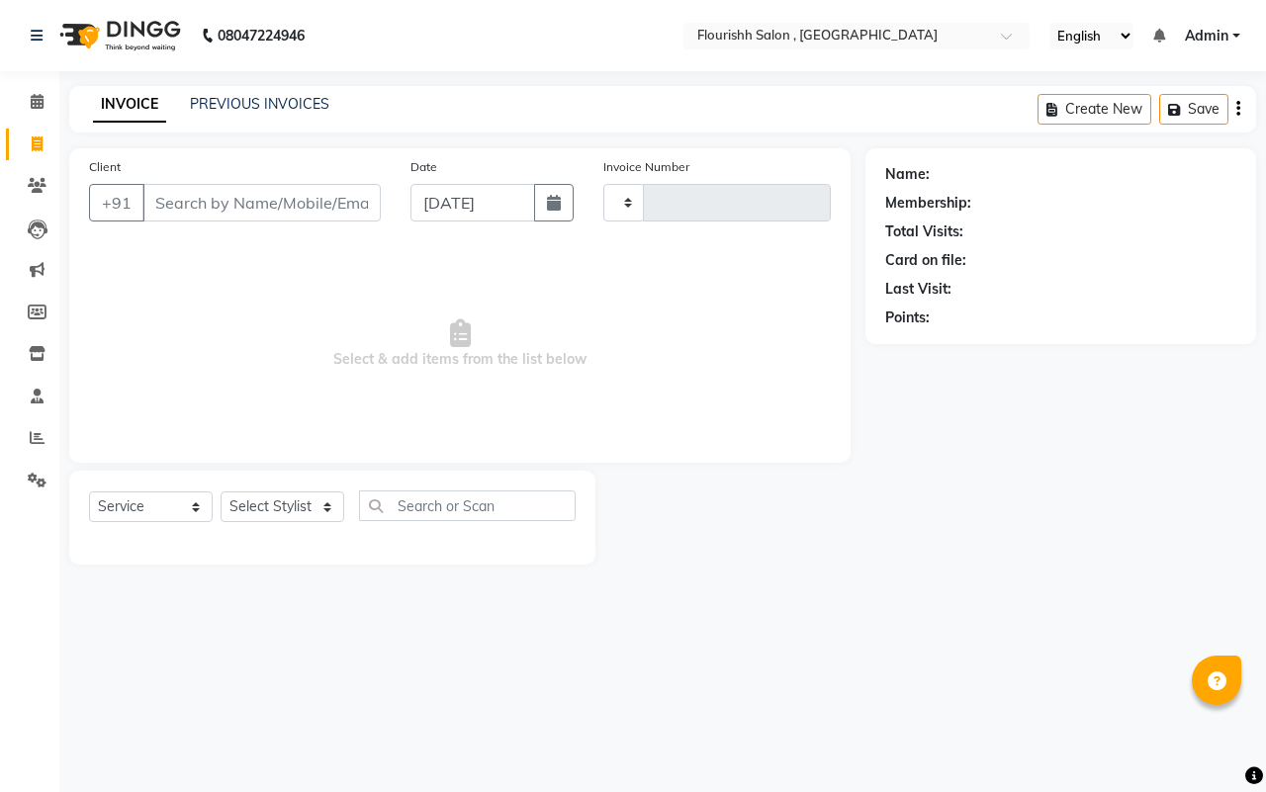
drag, startPoint x: 1264, startPoint y: 51, endPoint x: 1244, endPoint y: 56, distance: 20.4
click at [1263, 52] on nav "08047224946 Select Location × Flourishh Salon , New Wakad English ENGLISH Españ…" at bounding box center [633, 35] width 1266 height 71
click at [1231, 62] on nav "08047224946 Select Location × Flourishh Salon , New Wakad English ENGLISH Españ…" at bounding box center [633, 35] width 1266 height 71
